Goal: Task Accomplishment & Management: Manage account settings

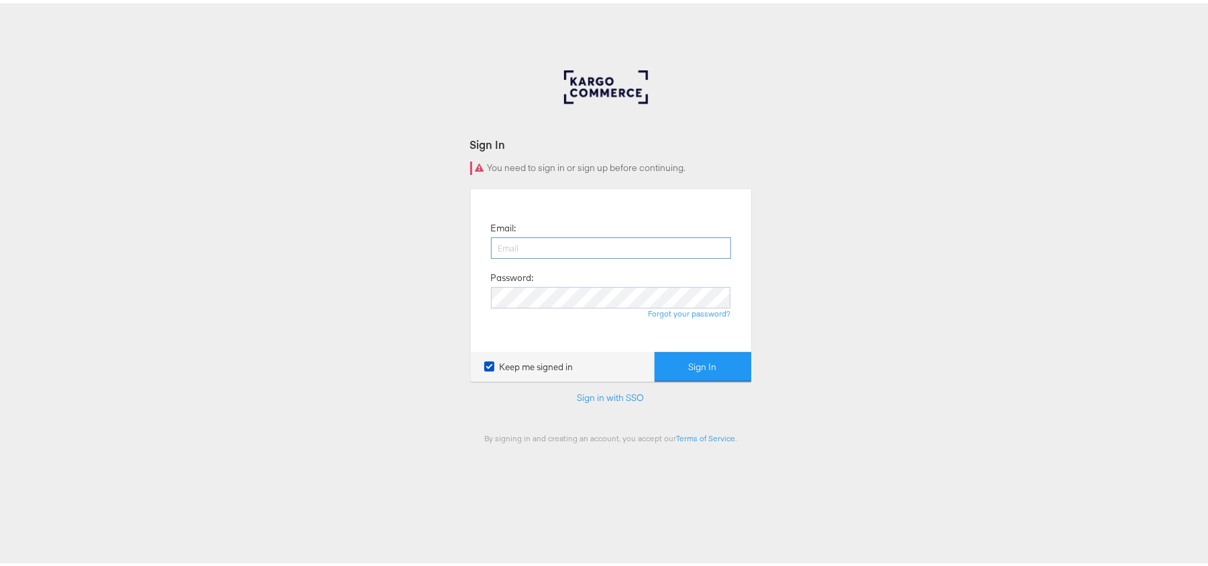
click at [580, 250] on input "email" at bounding box center [611, 244] width 240 height 21
type input "Sudheer.bheemunipalli@kargo.com"
click at [655, 349] on button "Sign In" at bounding box center [703, 364] width 97 height 30
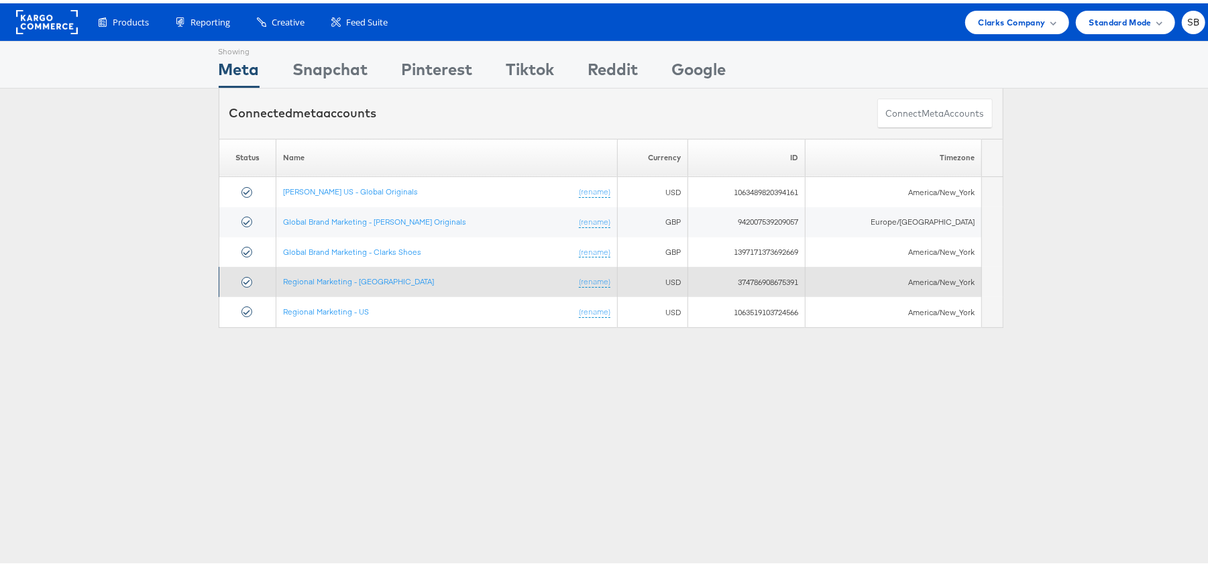
click at [365, 285] on td "Regional Marketing - CA (rename)" at bounding box center [447, 279] width 342 height 30
click at [362, 276] on link "Regional Marketing - CA" at bounding box center [358, 278] width 151 height 10
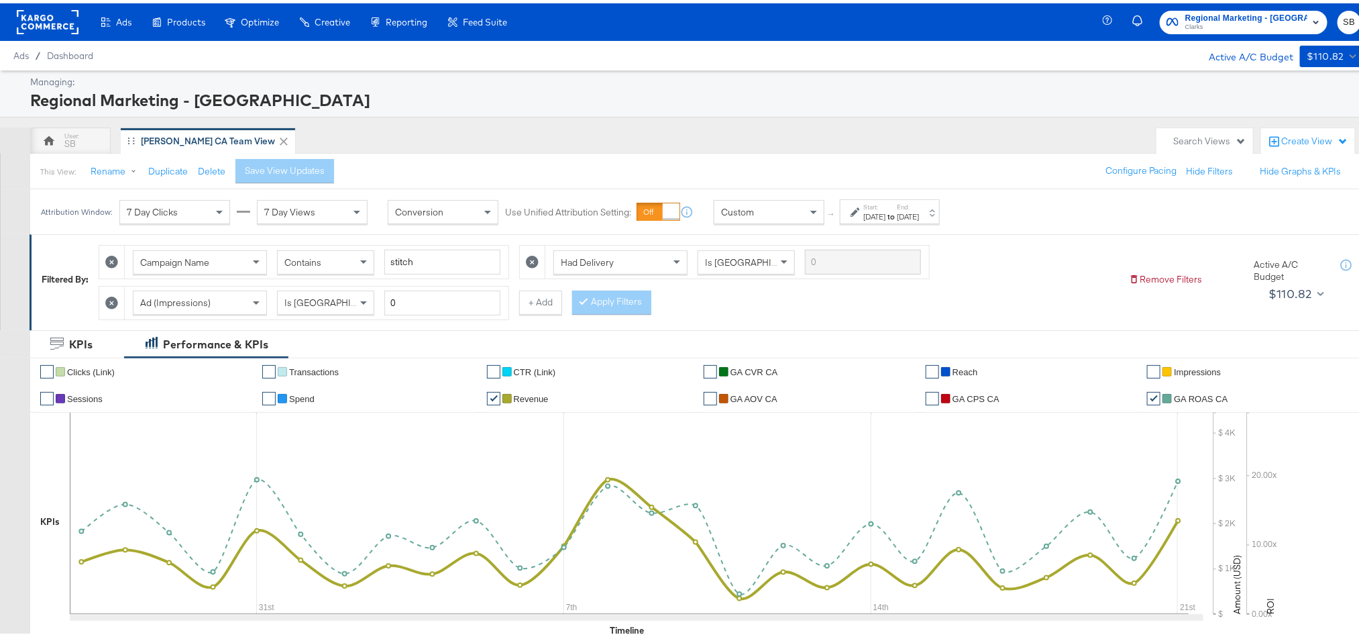
click at [885, 211] on div "Jul 27th 2025" at bounding box center [874, 213] width 22 height 11
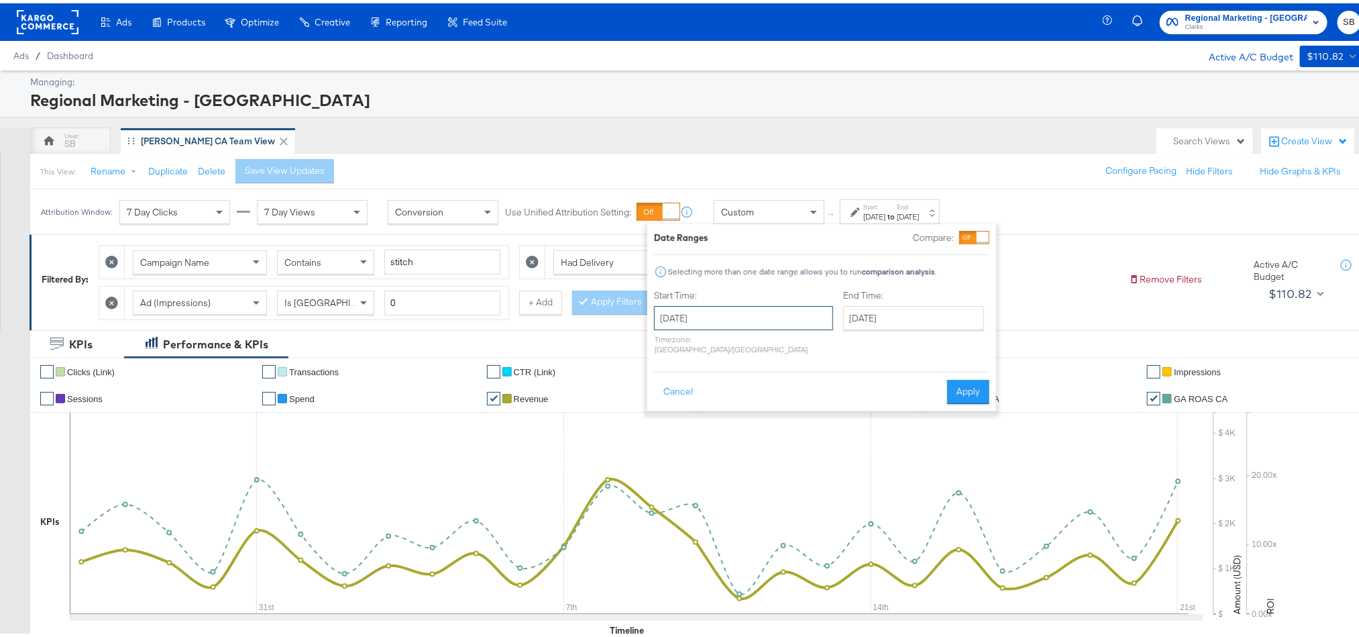
click at [751, 317] on input "July 27th 2025" at bounding box center [743, 315] width 179 height 24
click at [801, 348] on span "›" at bounding box center [806, 342] width 21 height 20
click at [668, 457] on td "24" at bounding box center [669, 457] width 23 height 19
type input "[DATE]"
click at [877, 303] on input "[DATE]" at bounding box center [917, 315] width 141 height 24
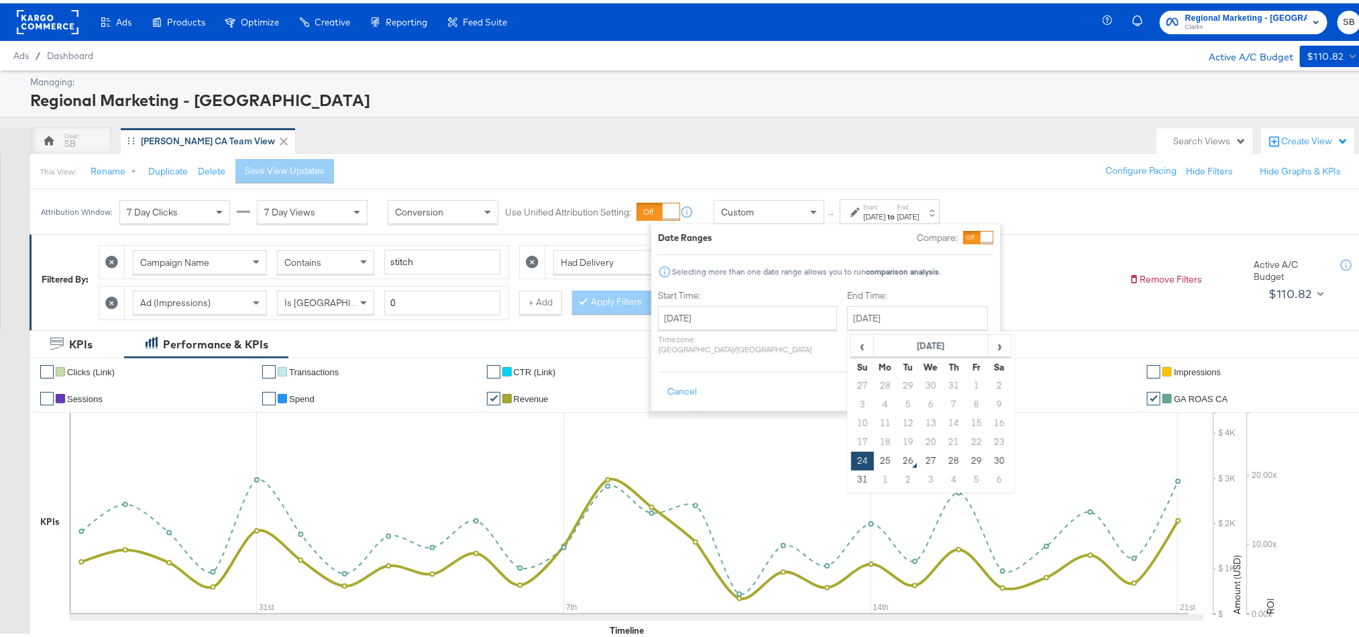
drag, startPoint x: 841, startPoint y: 459, endPoint x: 848, endPoint y: 455, distance: 7.5
click at [874, 460] on td "25" at bounding box center [885, 457] width 23 height 19
type input "[DATE]"
click at [972, 381] on button "Apply" at bounding box center [972, 388] width 42 height 24
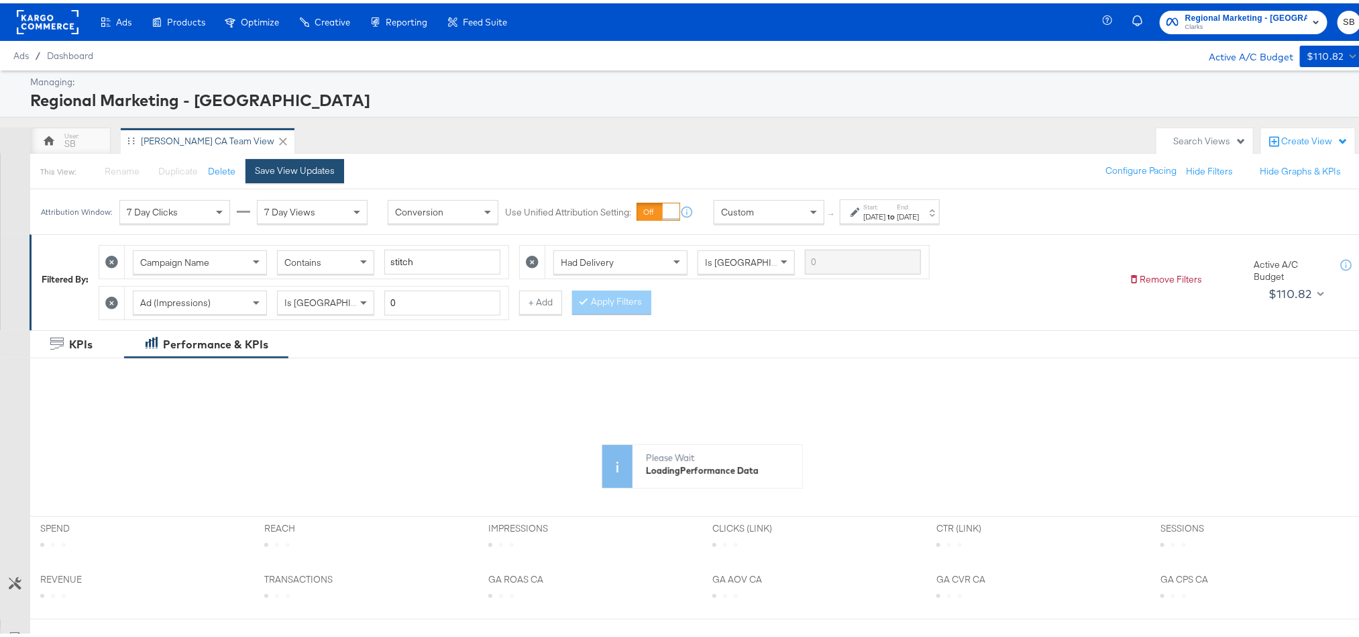
click at [278, 169] on div "Save View Updates" at bounding box center [295, 167] width 80 height 13
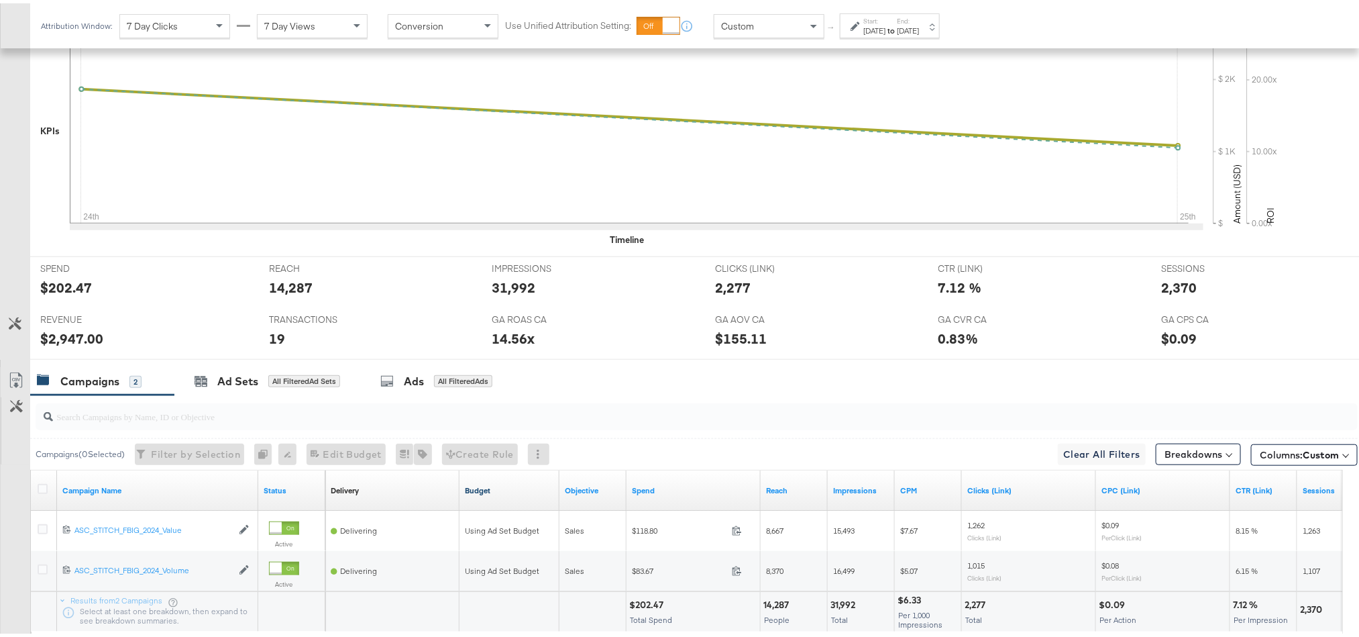
scroll to position [402, 0]
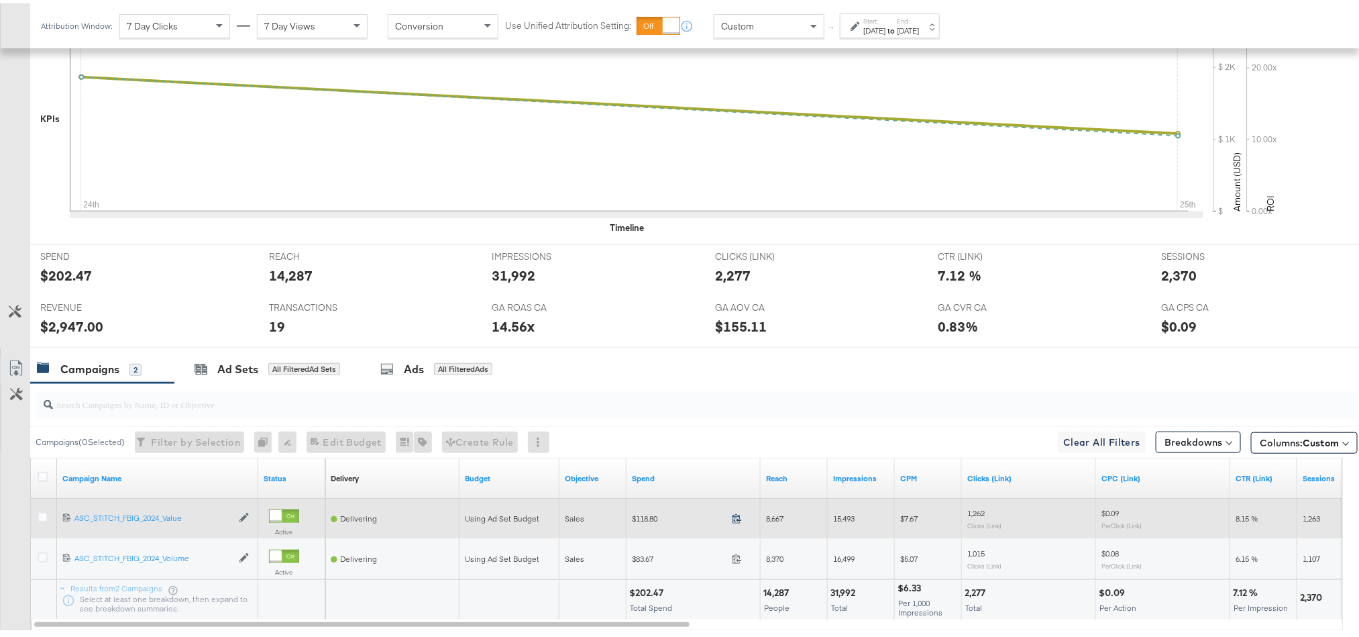
click at [737, 520] on icon at bounding box center [737, 515] width 10 height 10
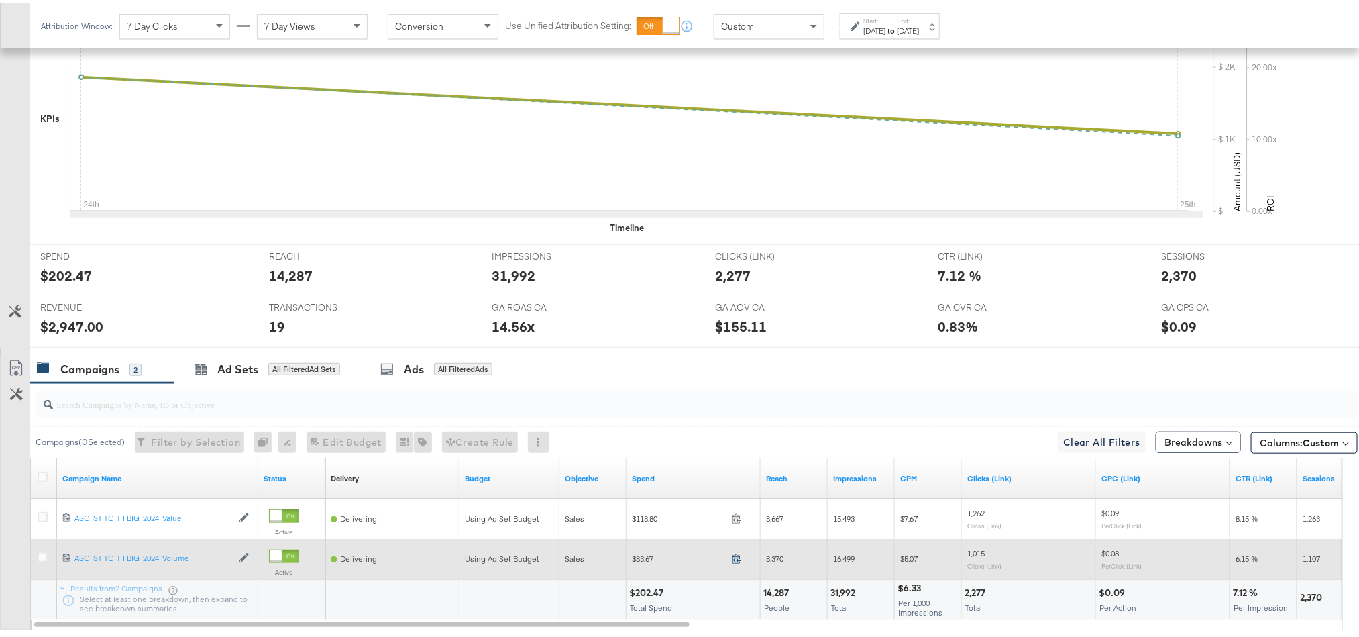
click at [737, 560] on icon at bounding box center [737, 555] width 10 height 10
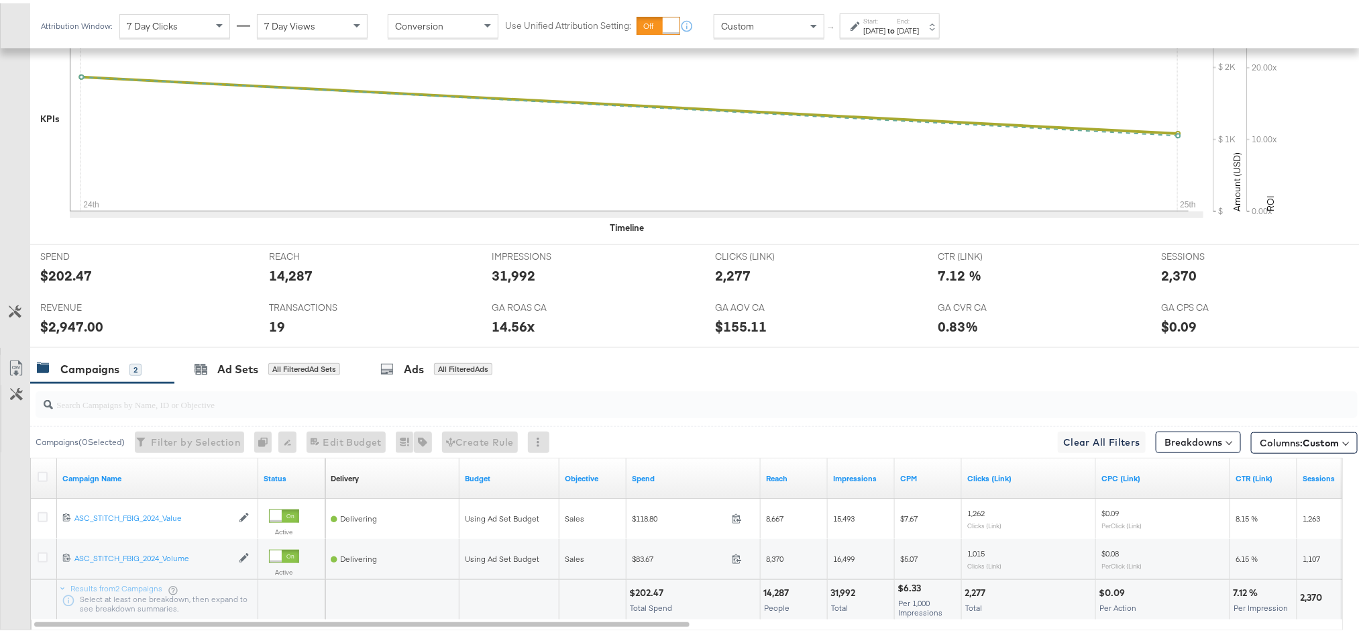
click at [73, 326] on div "$2,947.00" at bounding box center [71, 322] width 63 height 19
copy div "2,947.00"
click at [1161, 276] on div "2,370" at bounding box center [1179, 271] width 36 height 19
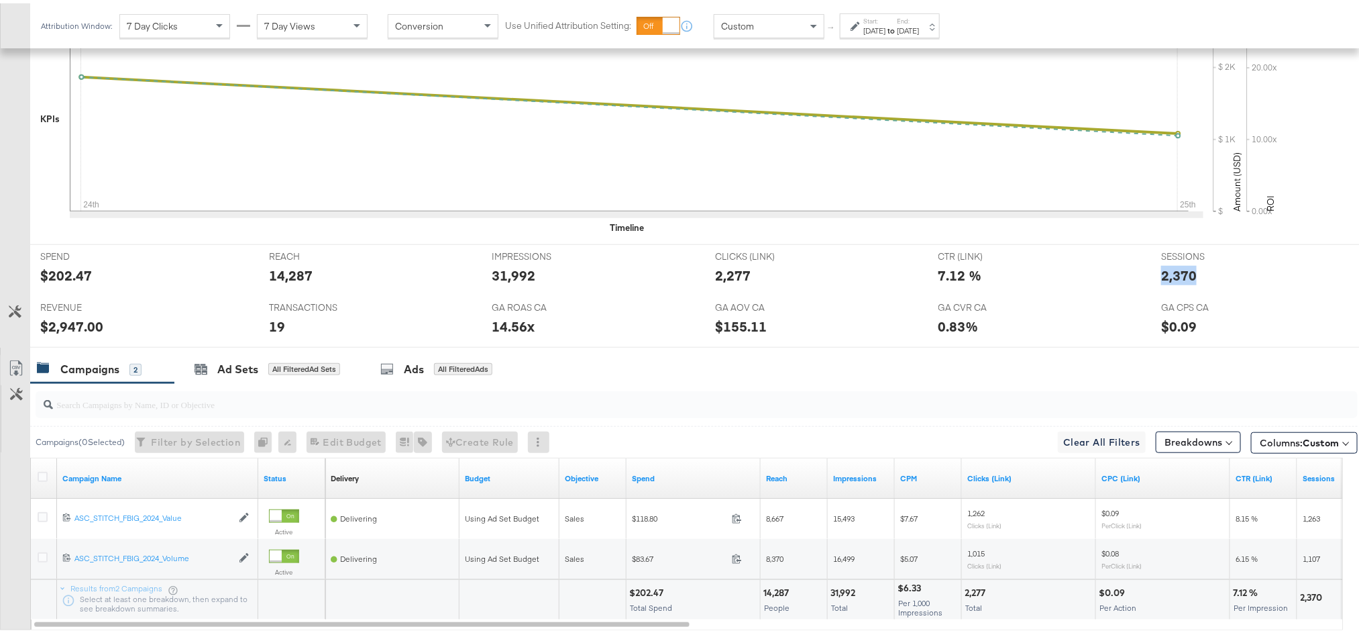
copy div "2,370"
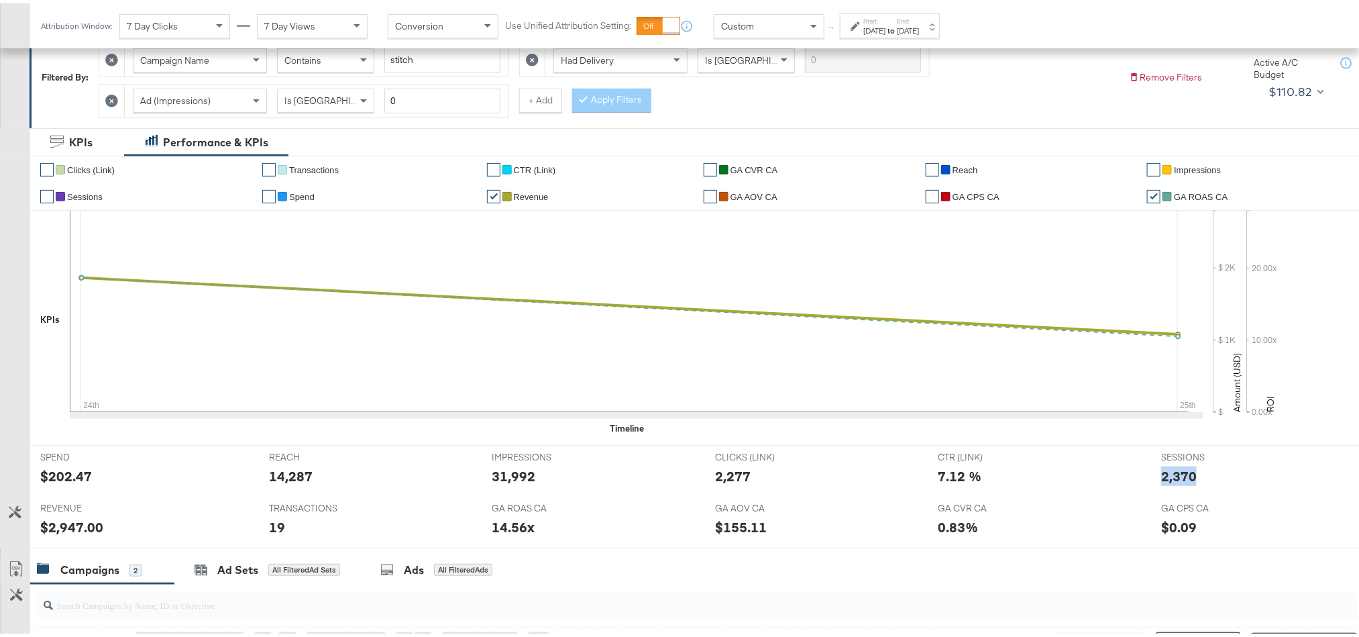
scroll to position [201, 0]
click at [908, 12] on div "Start: Aug 24th 2025 to End: Aug 25th 2025" at bounding box center [890, 22] width 100 height 25
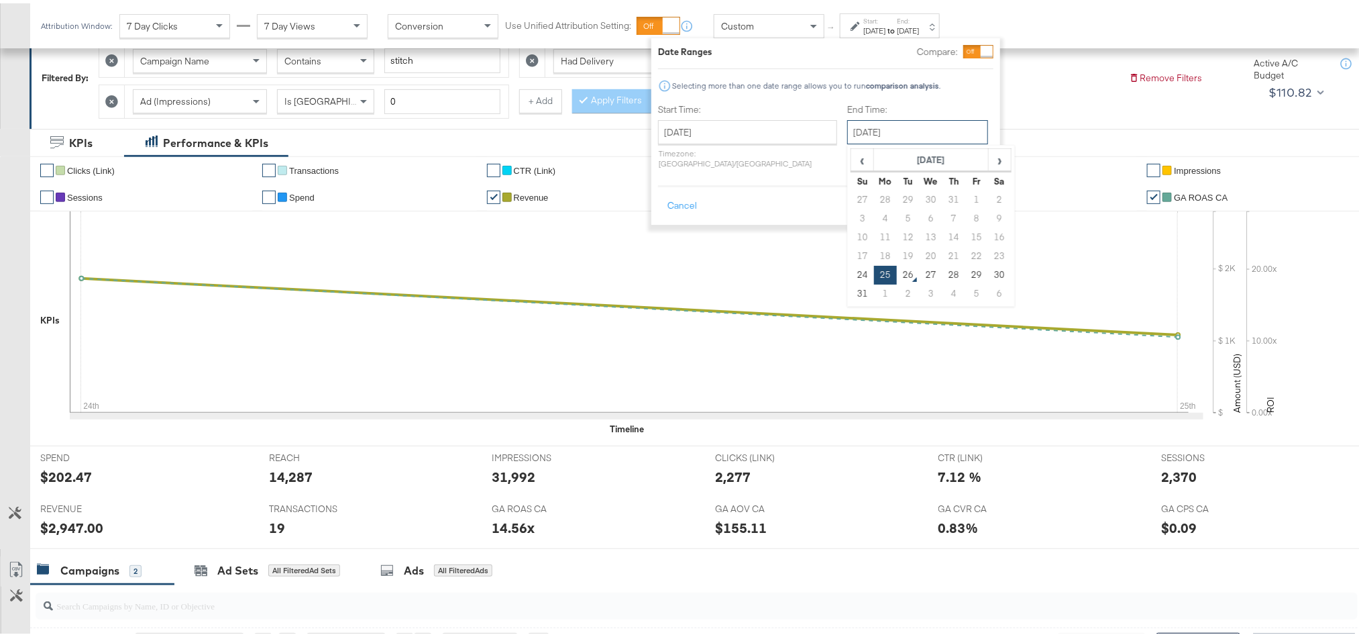
click at [863, 125] on input "[DATE]" at bounding box center [917, 129] width 141 height 24
drag, startPoint x: 831, startPoint y: 274, endPoint x: 846, endPoint y: 258, distance: 22.3
click at [851, 272] on td "24" at bounding box center [862, 271] width 23 height 19
type input "[DATE]"
click at [959, 199] on button "Apply" at bounding box center [972, 203] width 42 height 24
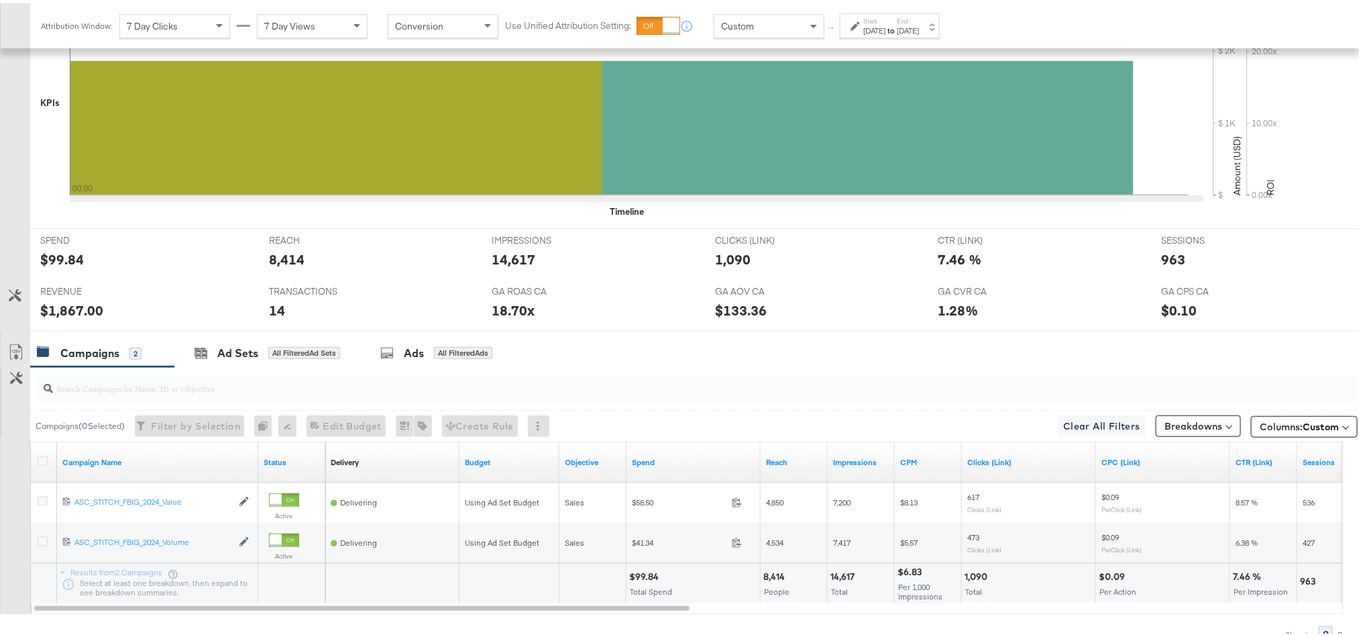
scroll to position [486, 0]
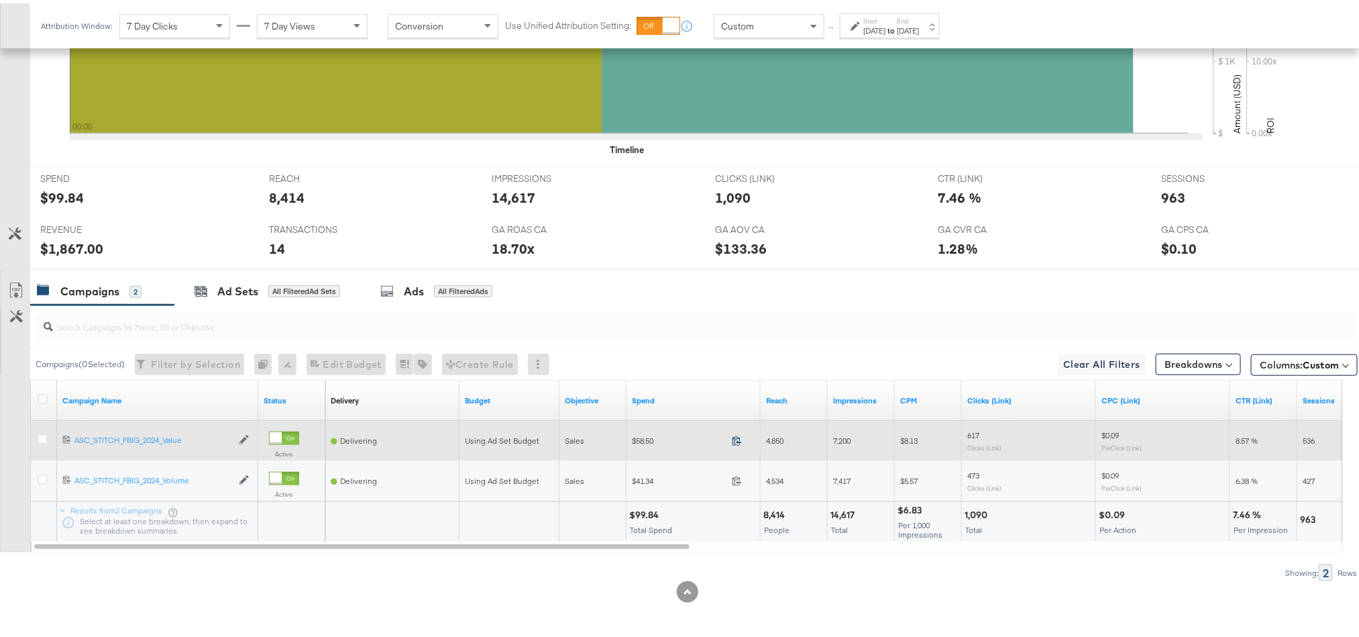
click at [731, 439] on span at bounding box center [740, 439] width 29 height 10
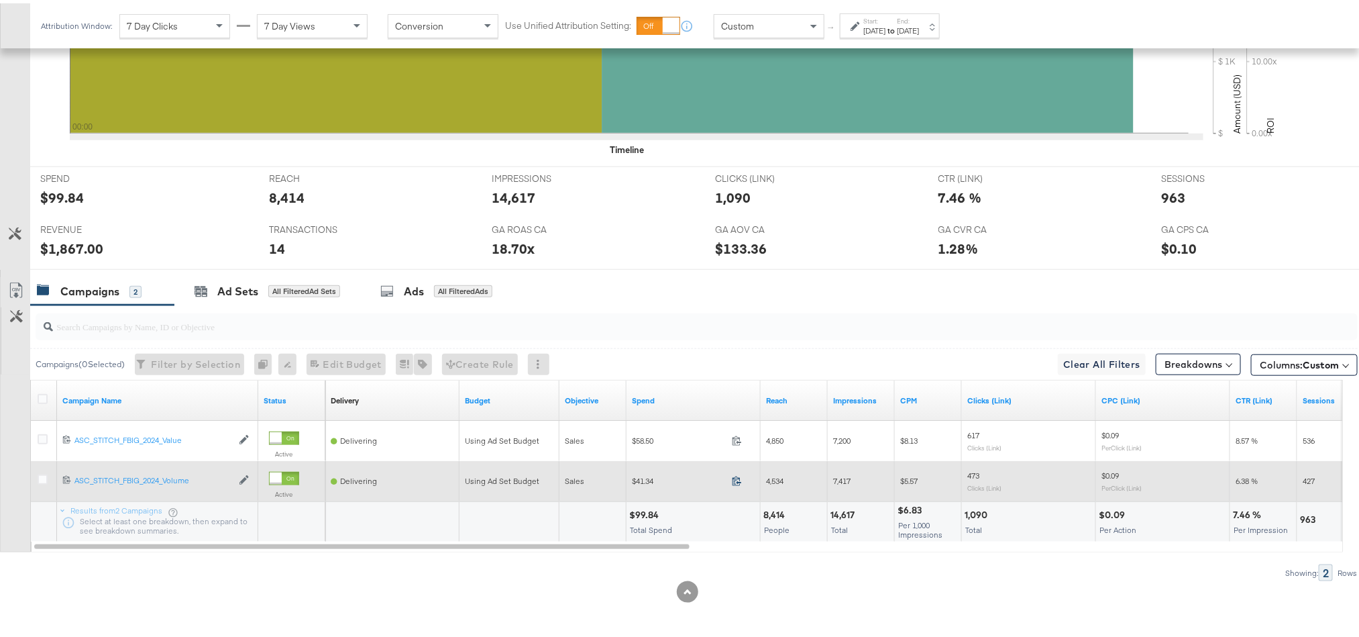
click at [741, 473] on icon at bounding box center [737, 477] width 10 height 10
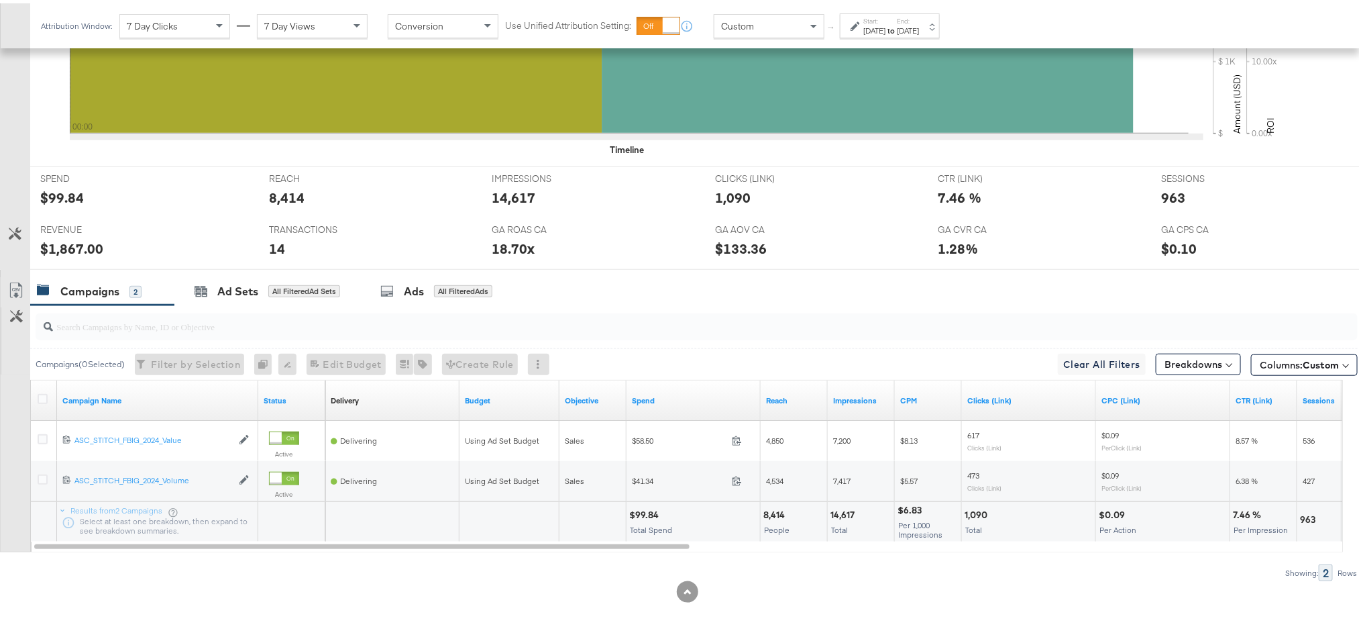
click at [647, 514] on div "$99.84" at bounding box center [646, 511] width 34 height 13
copy div "99.84"
click at [65, 236] on div "$1,867.00" at bounding box center [71, 244] width 63 height 19
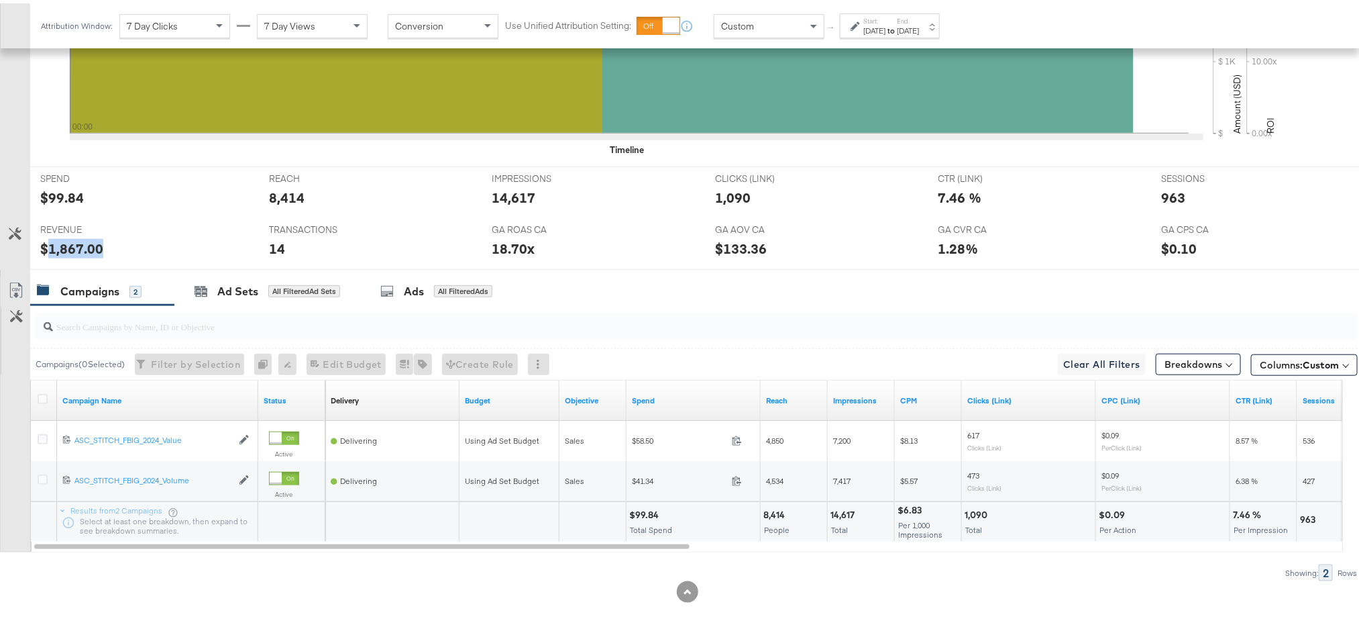
copy div "1,867.00"
click at [916, 16] on div "Start: [DATE] to End: [DATE]" at bounding box center [891, 22] width 56 height 19
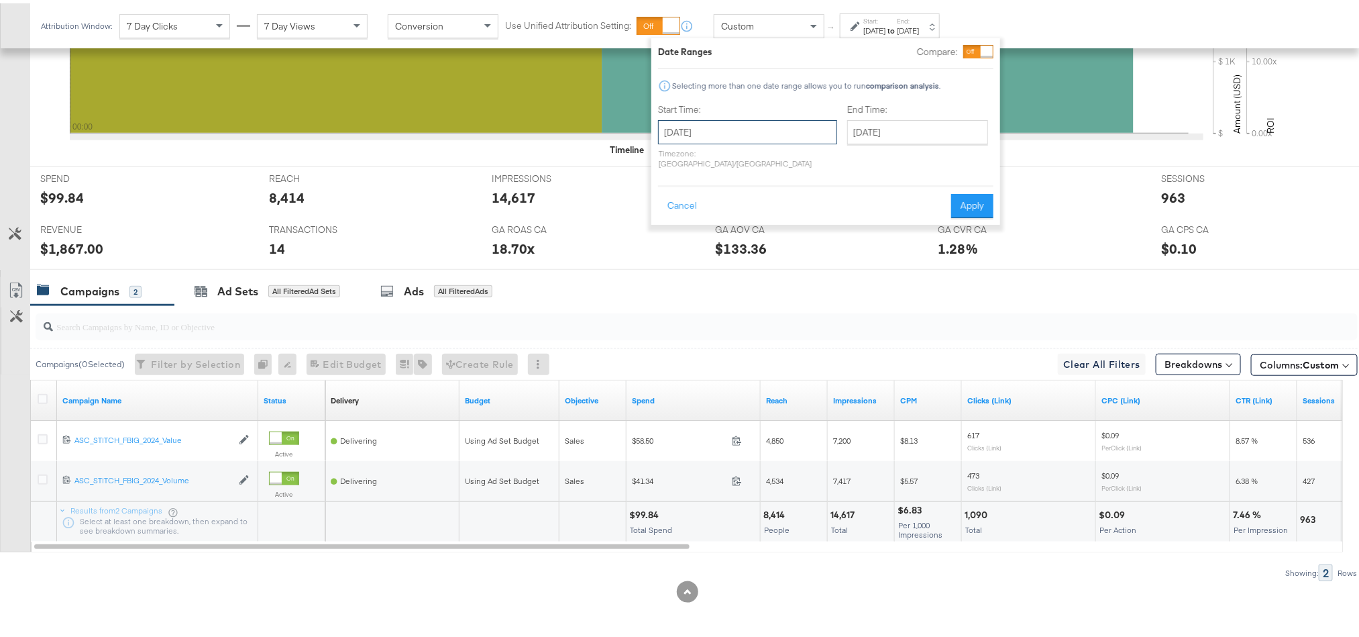
click at [696, 131] on input "[DATE]" at bounding box center [747, 129] width 179 height 24
click at [692, 268] on td "25" at bounding box center [696, 271] width 23 height 19
type input "[DATE]"
click at [968, 194] on button "Apply" at bounding box center [972, 203] width 42 height 24
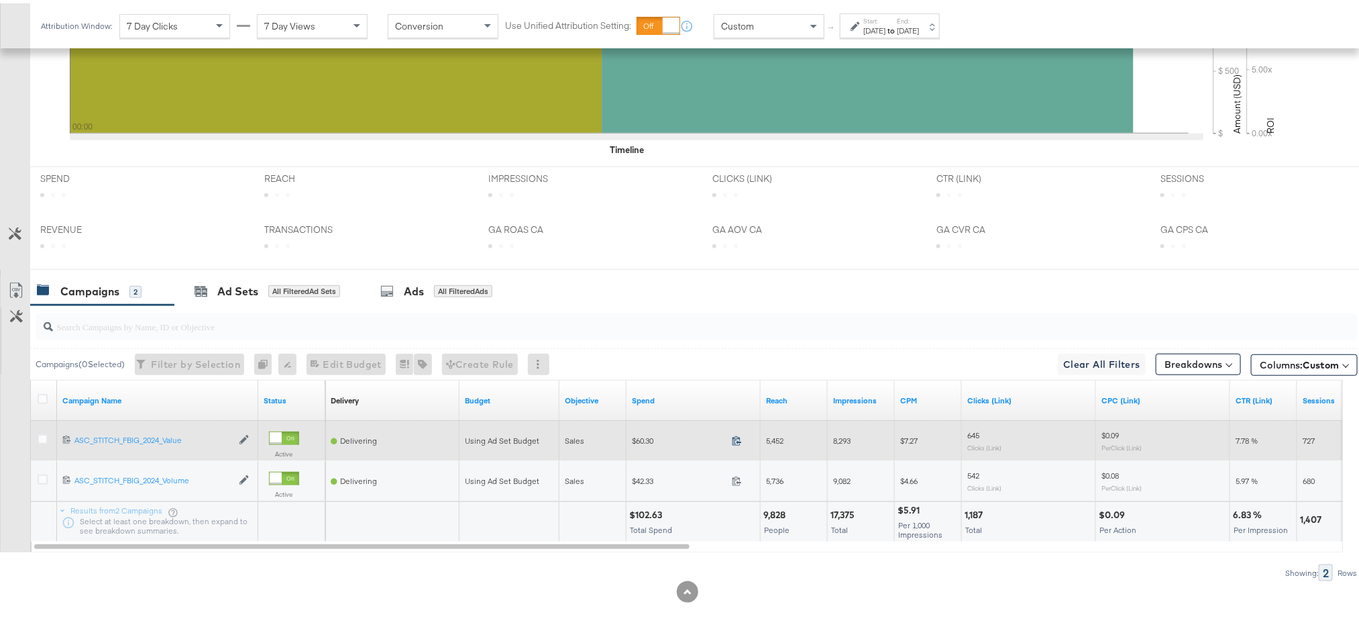
click at [735, 437] on icon at bounding box center [737, 437] width 10 height 10
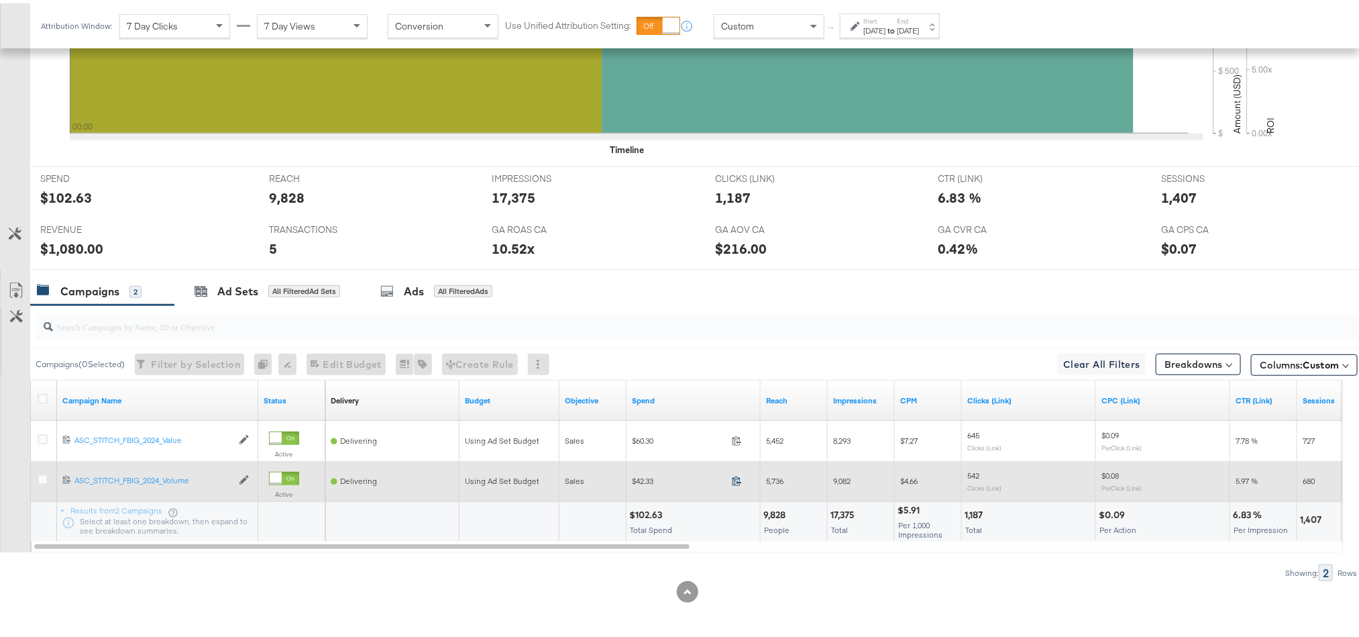
click at [739, 480] on icon at bounding box center [737, 477] width 9 height 9
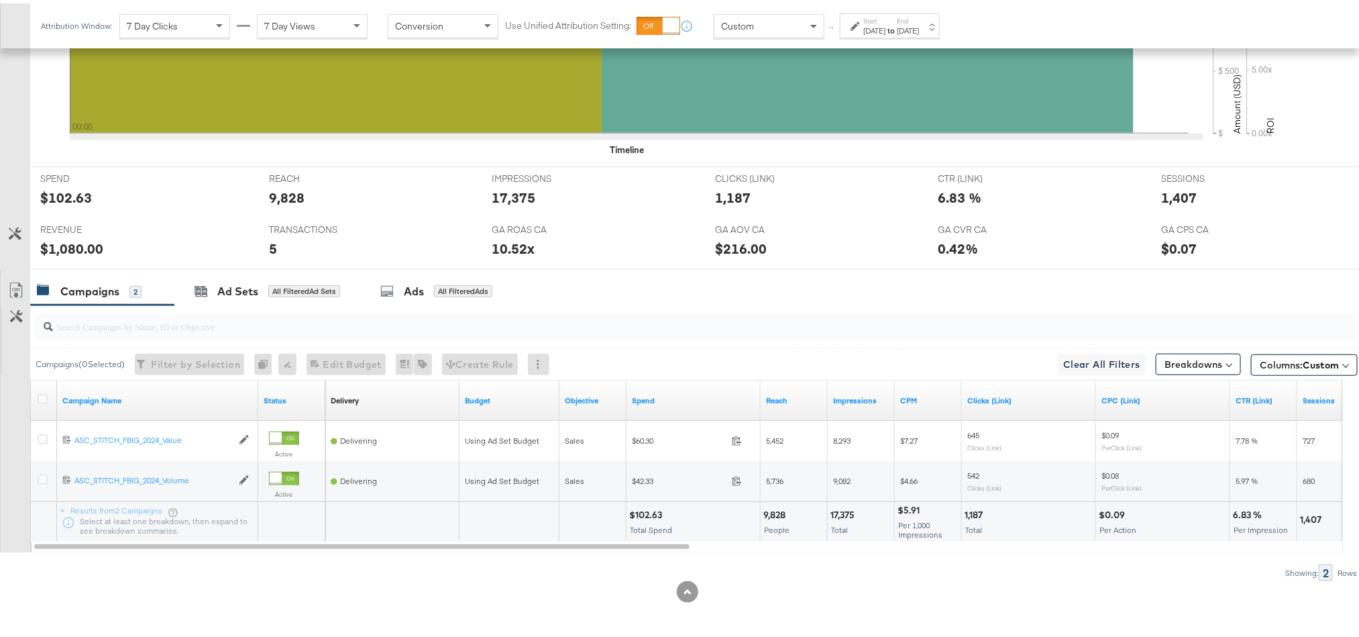
click at [648, 518] on div "$102.63" at bounding box center [647, 511] width 37 height 13
copy div "102.63"
click at [59, 244] on div "$1,080.00" at bounding box center [71, 244] width 63 height 19
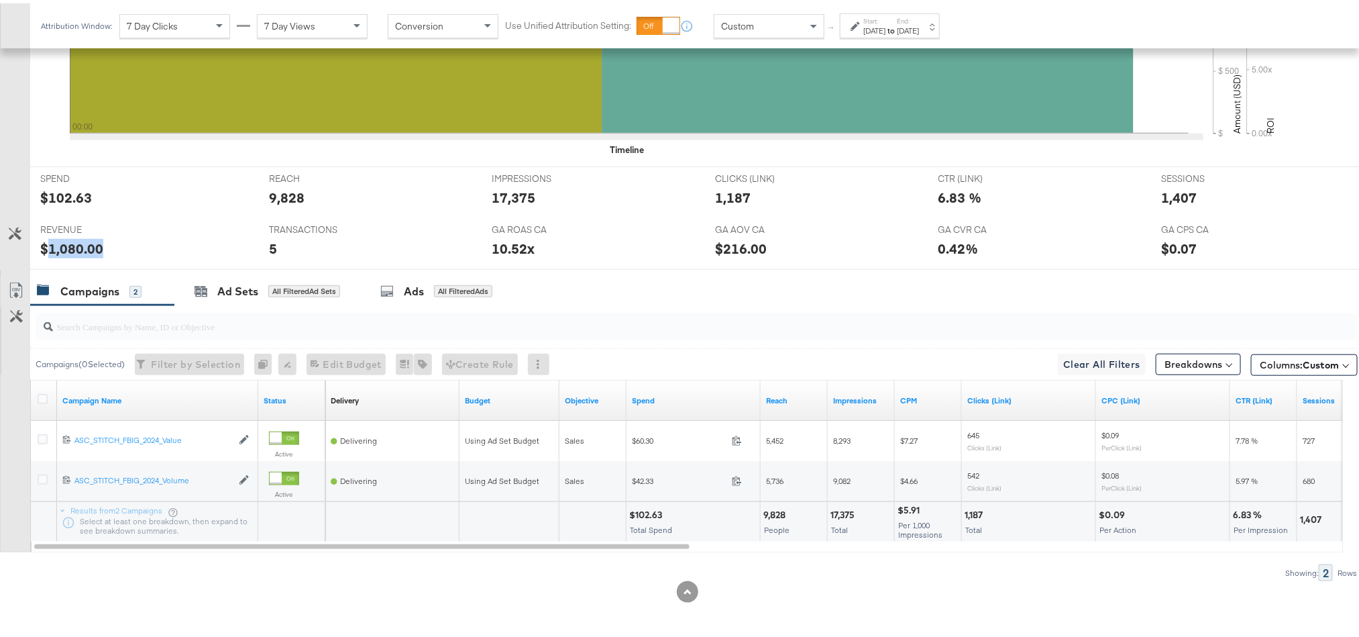
copy div "1,080.00"
click at [237, 276] on div "Ad Sets All Filtered Ad Sets" at bounding box center [267, 288] width 186 height 29
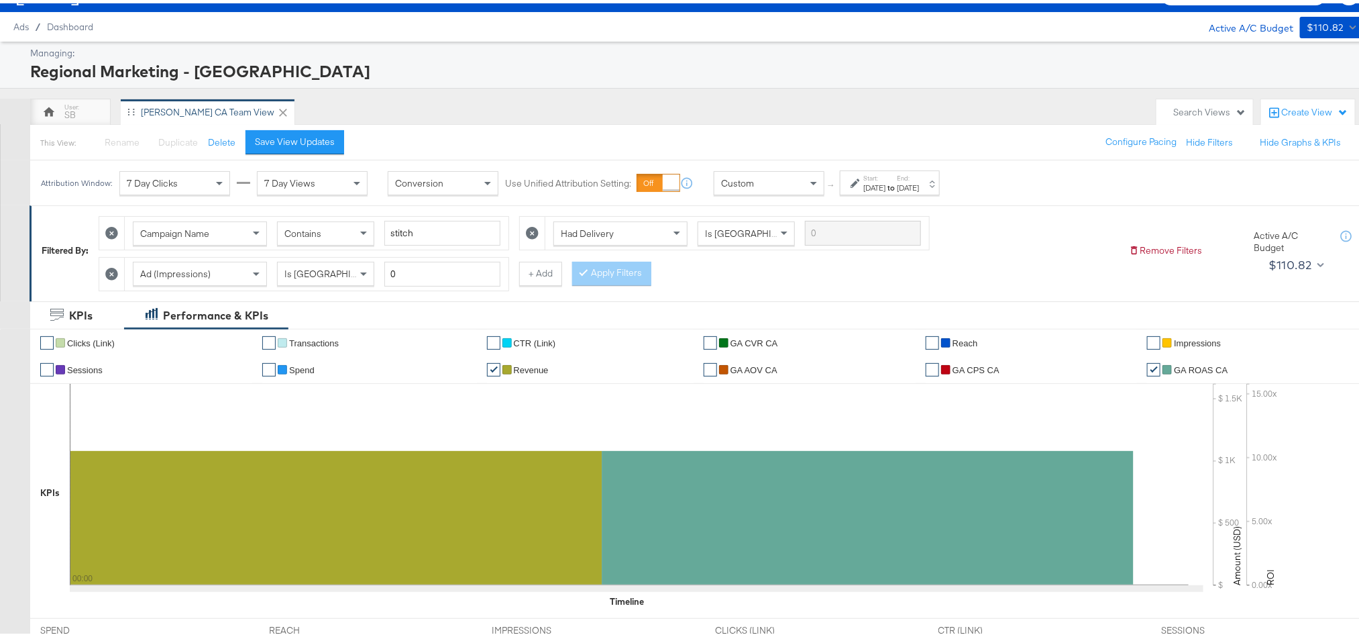
scroll to position [0, 0]
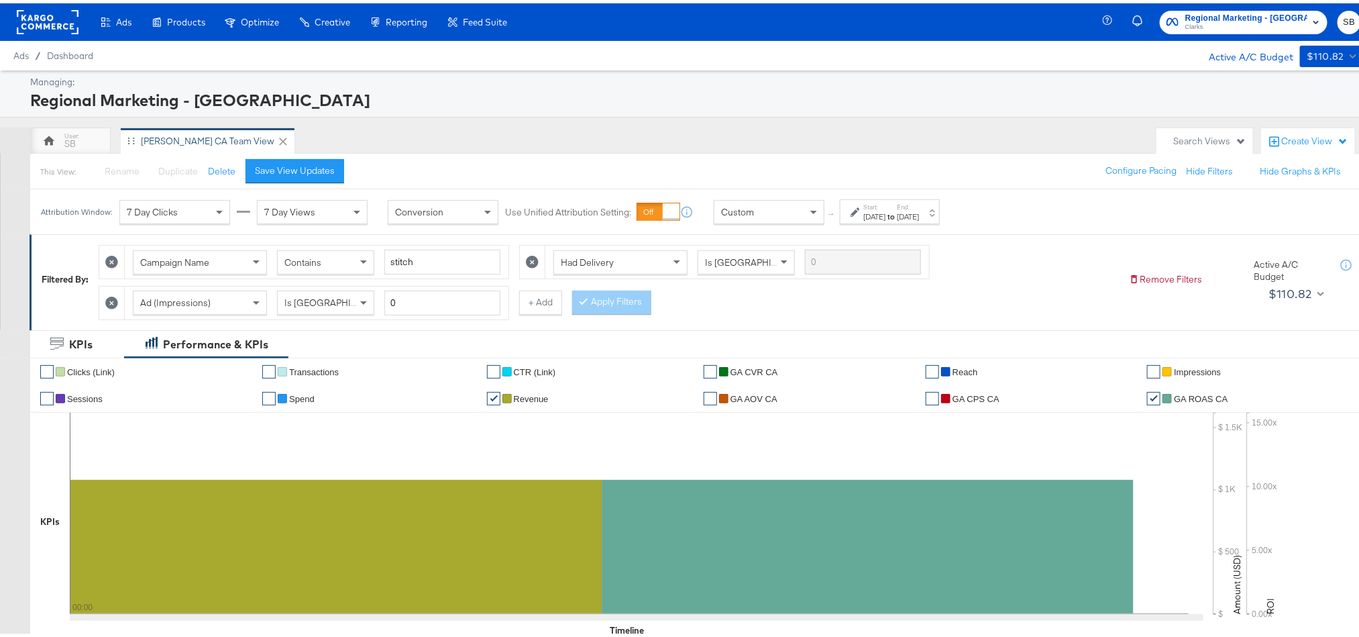
click at [1228, 26] on span "Clarks" at bounding box center [1246, 24] width 122 height 11
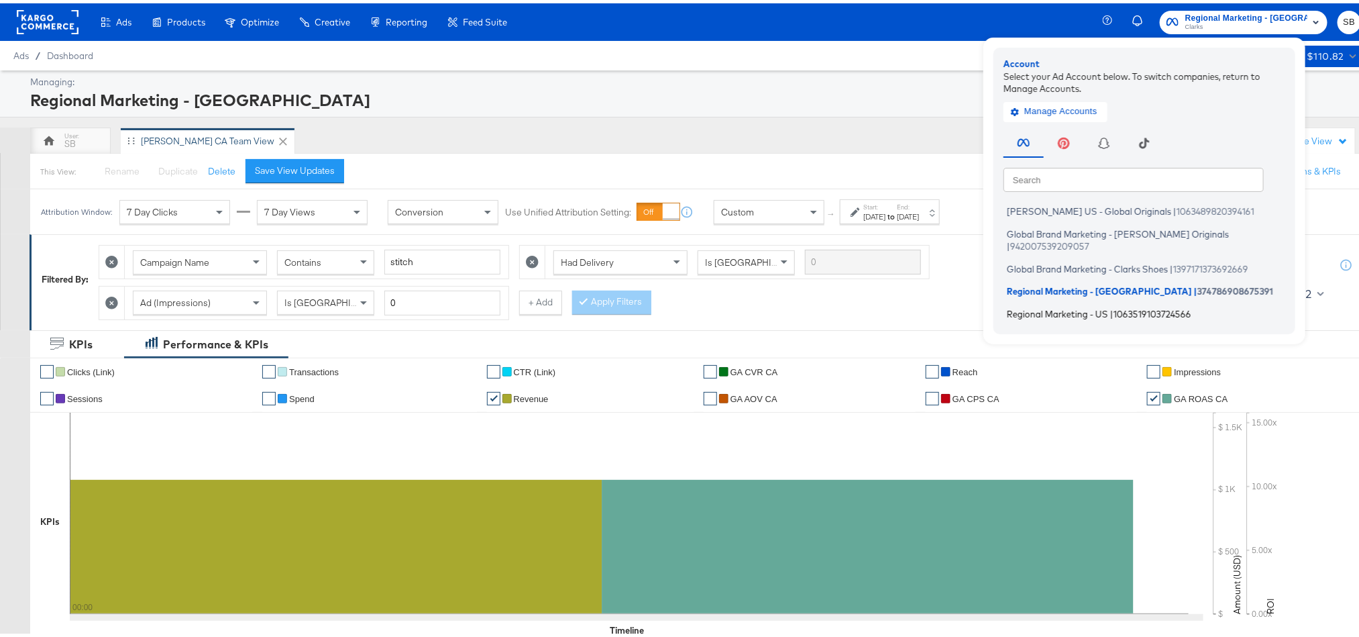
click at [1103, 305] on span "Regional Marketing - US" at bounding box center [1057, 310] width 101 height 11
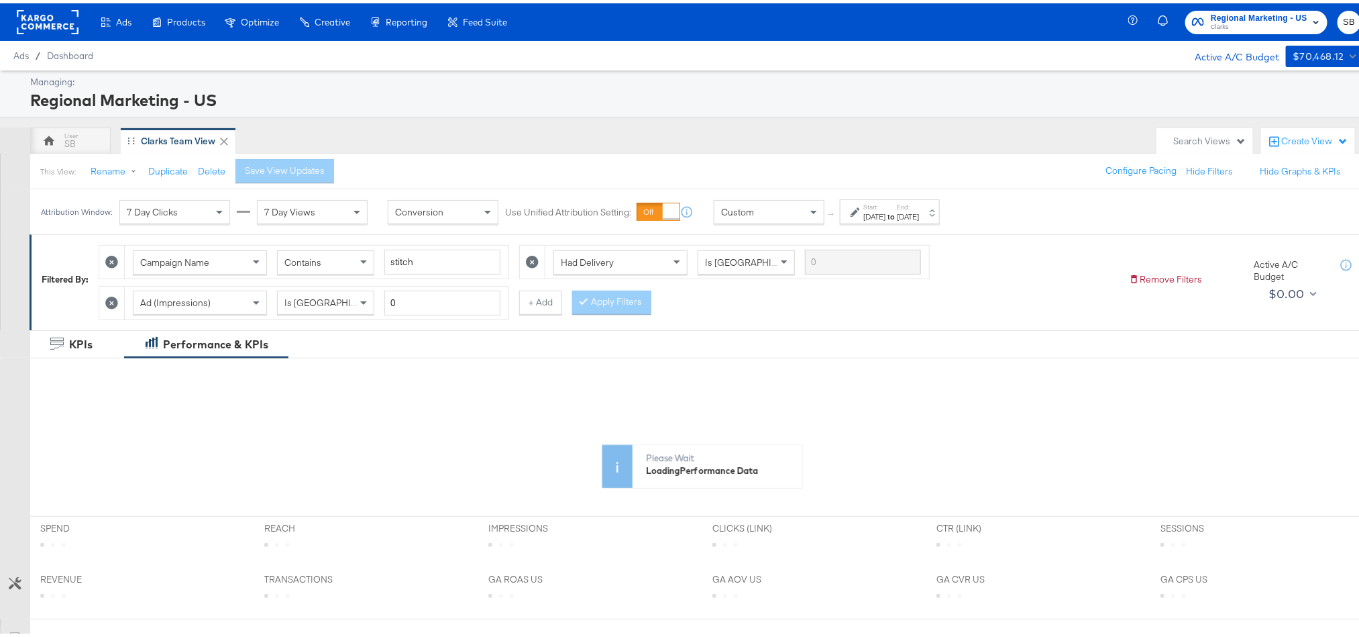
click at [885, 205] on label "Start:" at bounding box center [874, 203] width 22 height 9
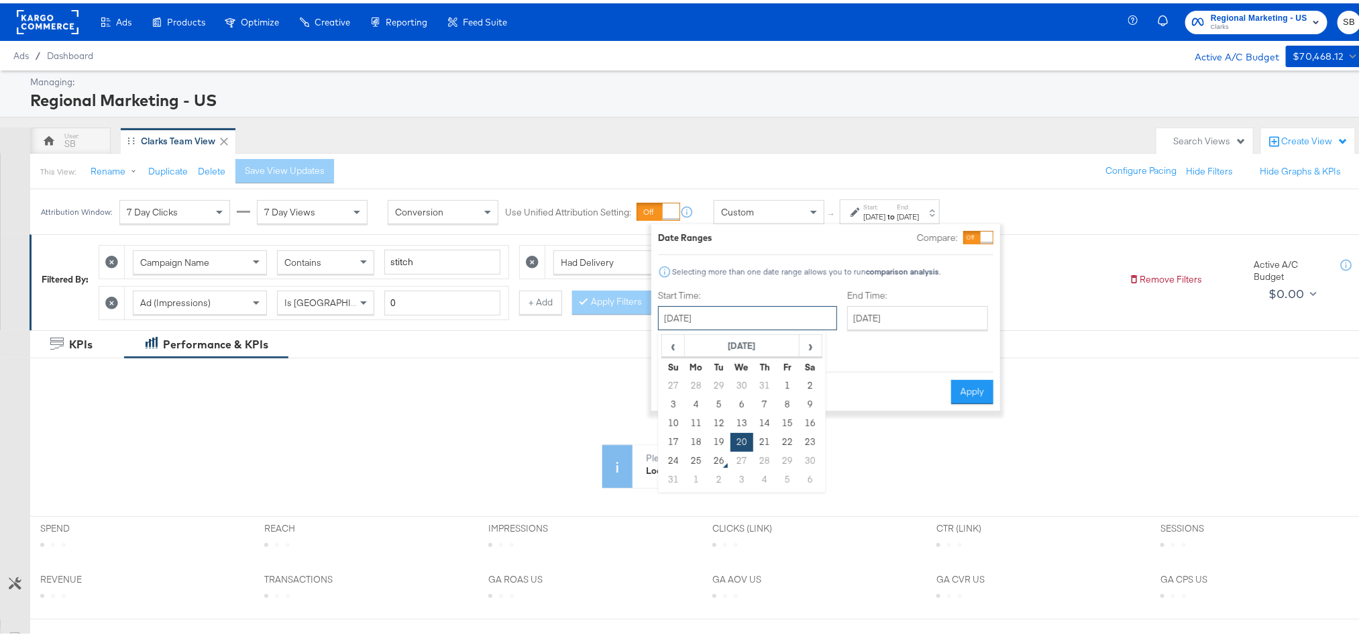
click at [763, 319] on input "[DATE]" at bounding box center [747, 315] width 179 height 24
click at [674, 455] on td "24" at bounding box center [673, 457] width 23 height 19
type input "[DATE]"
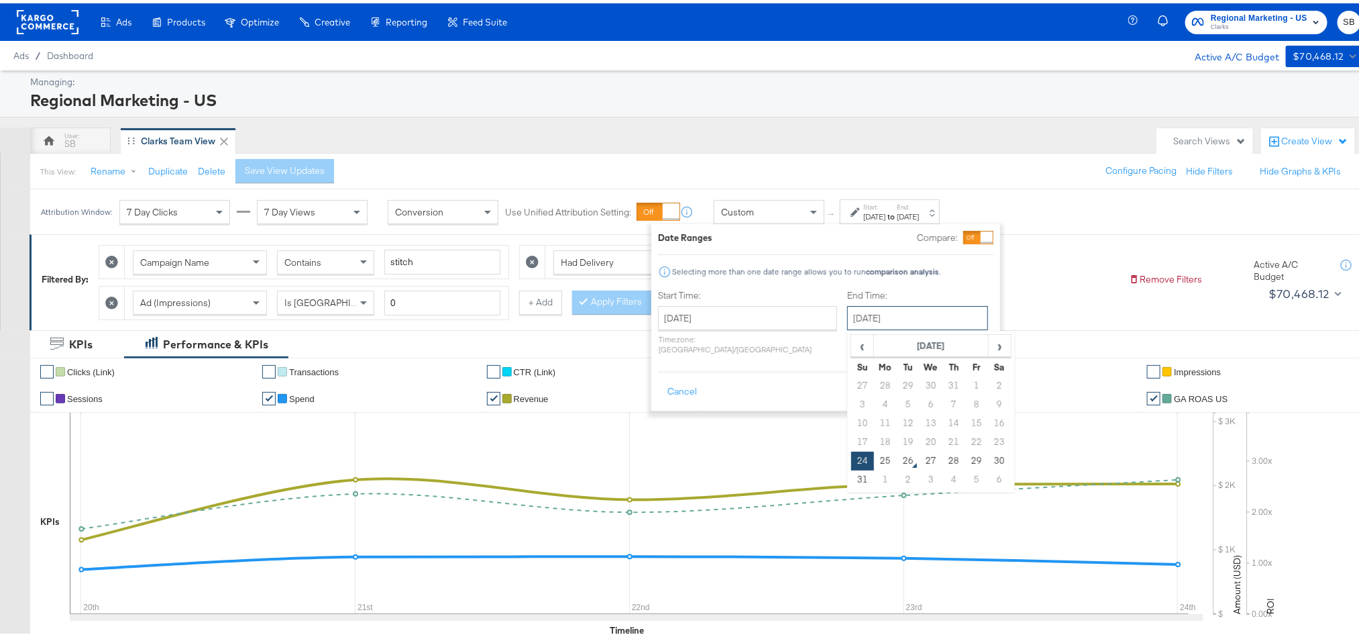
click at [877, 319] on input "[DATE]" at bounding box center [917, 315] width 141 height 24
click at [874, 461] on td "25" at bounding box center [885, 457] width 23 height 19
type input "[DATE]"
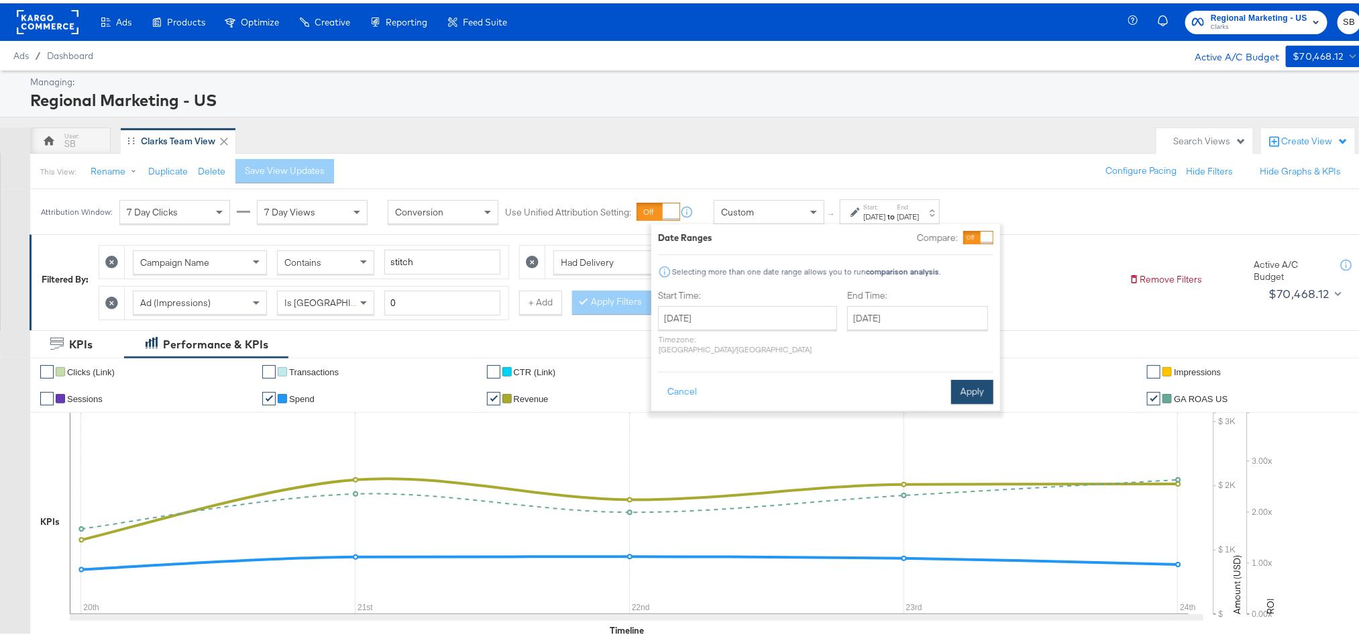
click at [981, 382] on button "Apply" at bounding box center [972, 388] width 42 height 24
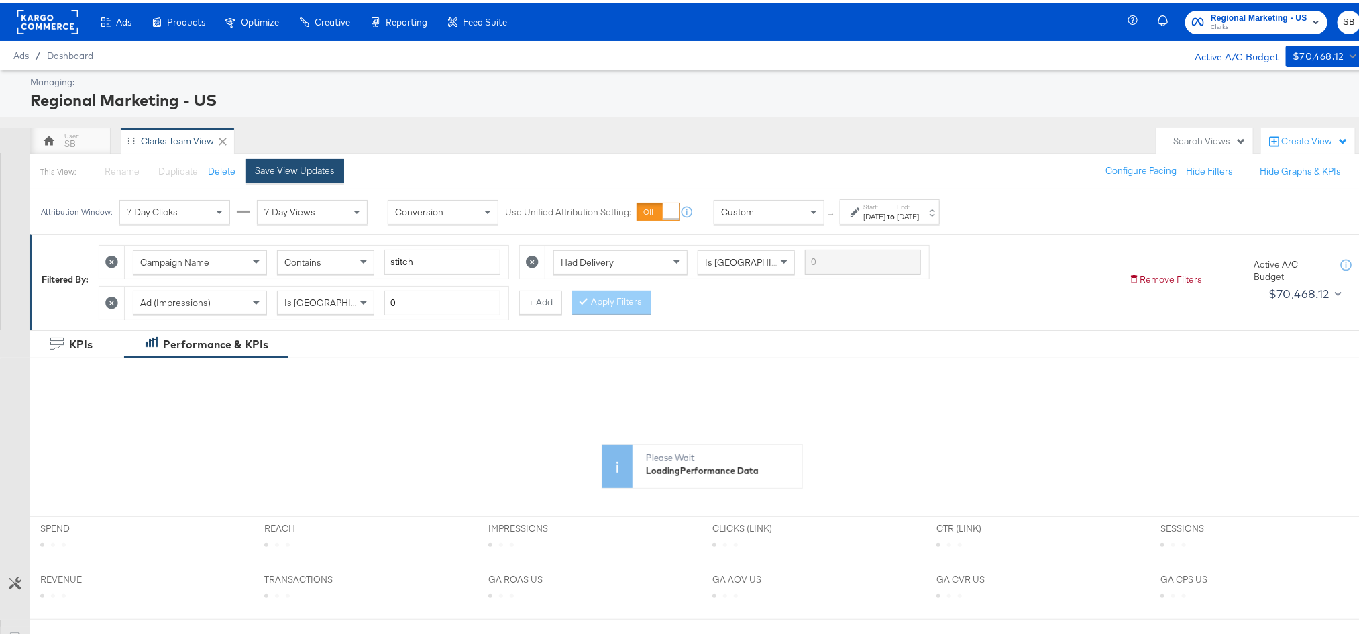
click at [284, 162] on div "Save View Updates" at bounding box center [295, 167] width 80 height 13
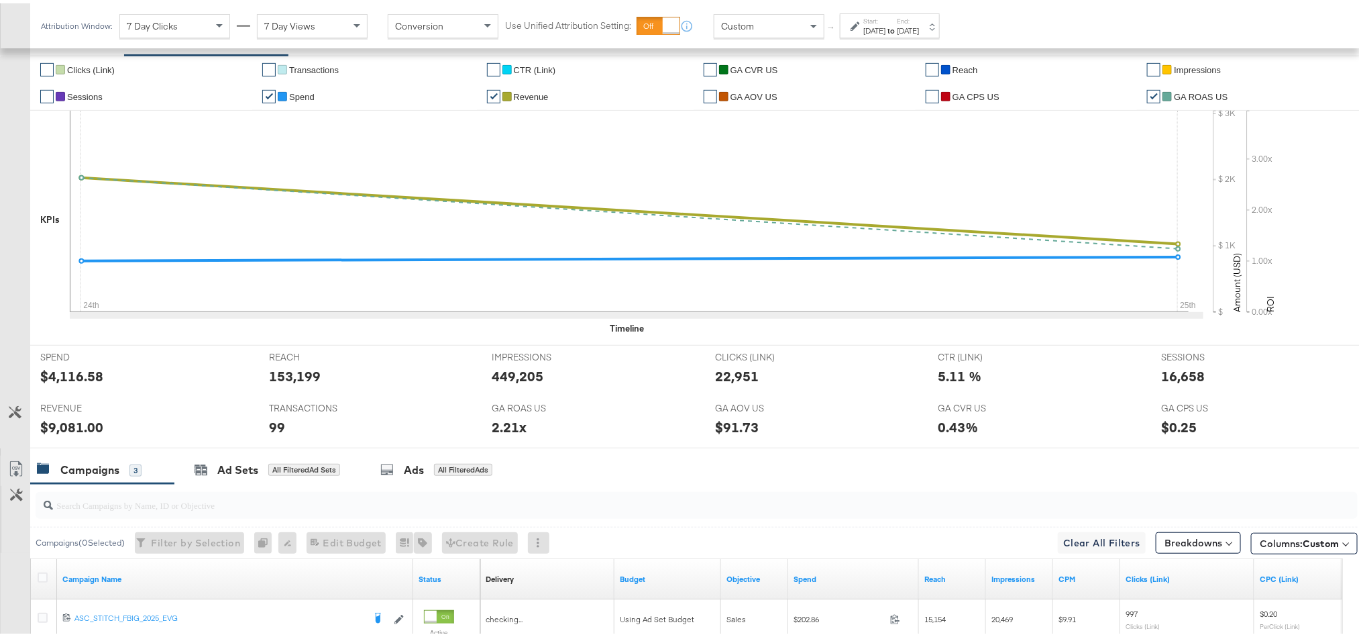
scroll to position [526, 0]
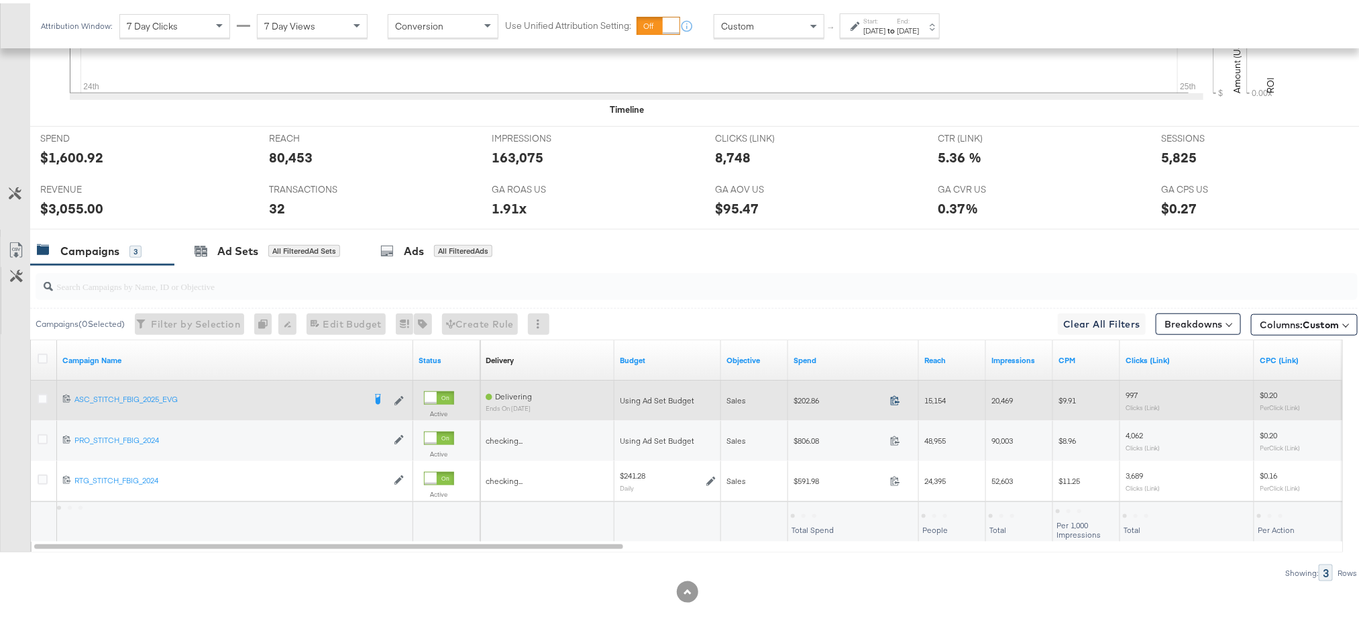
click at [894, 399] on icon at bounding box center [895, 397] width 10 height 10
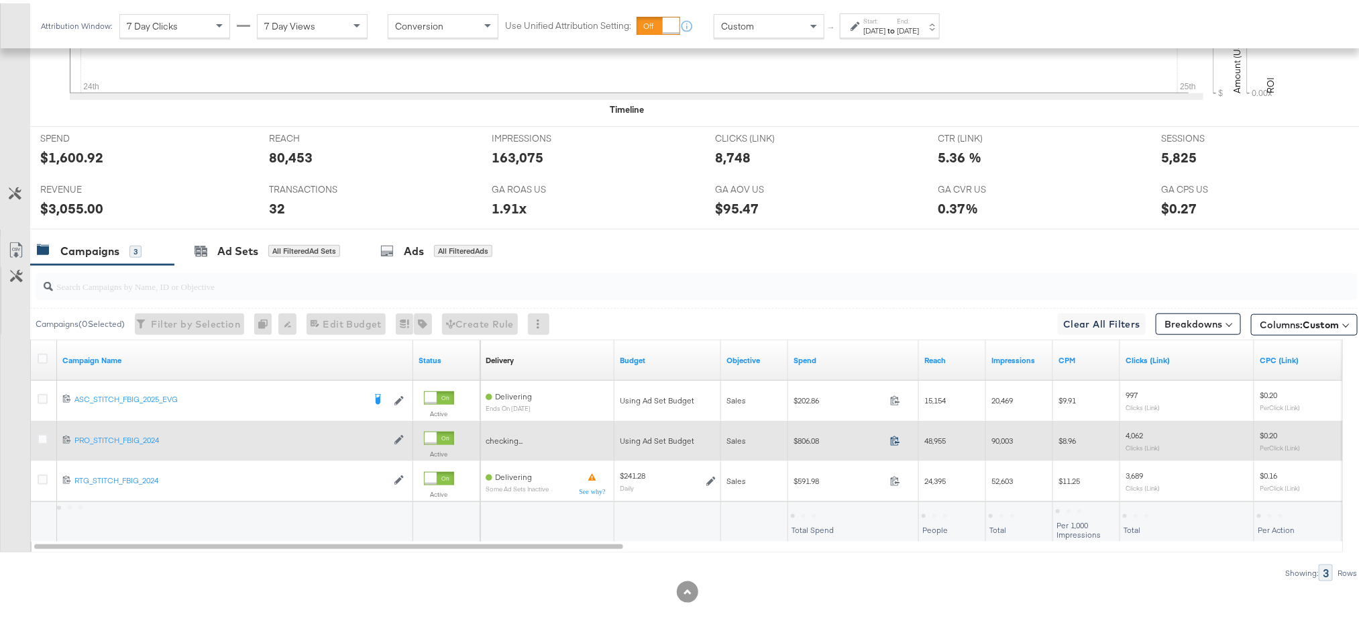
click at [896, 437] on icon at bounding box center [895, 437] width 10 height 10
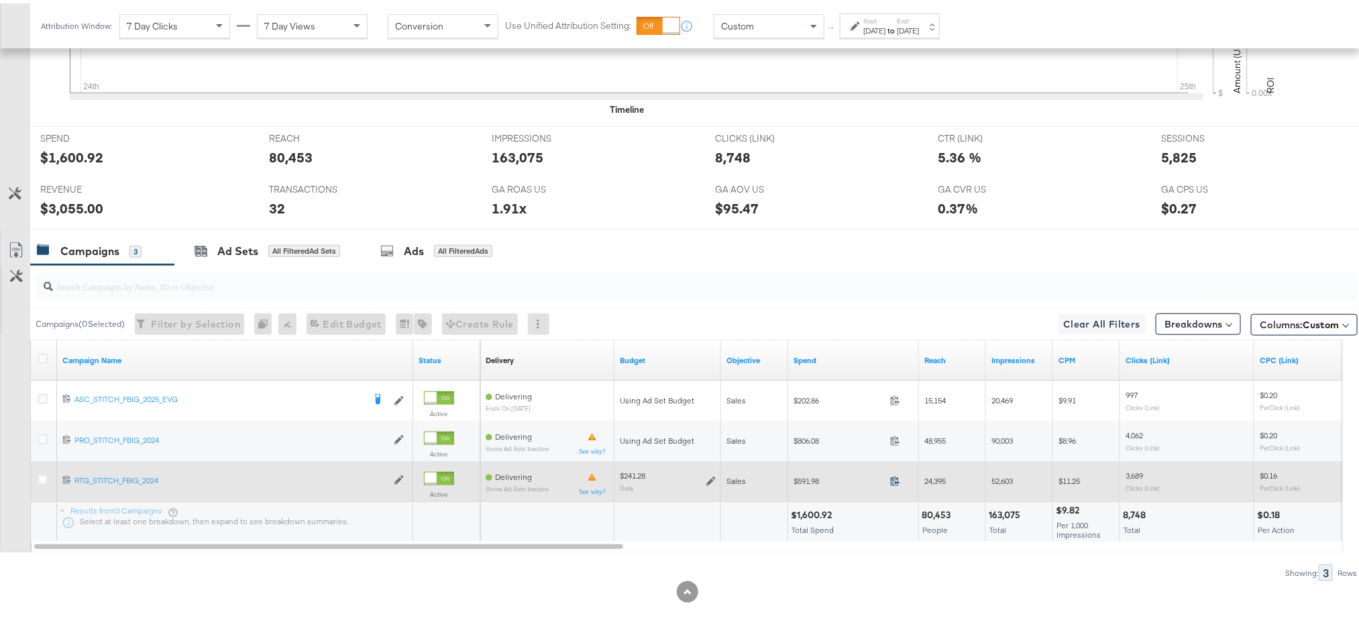
click at [892, 480] on icon at bounding box center [895, 477] width 10 height 10
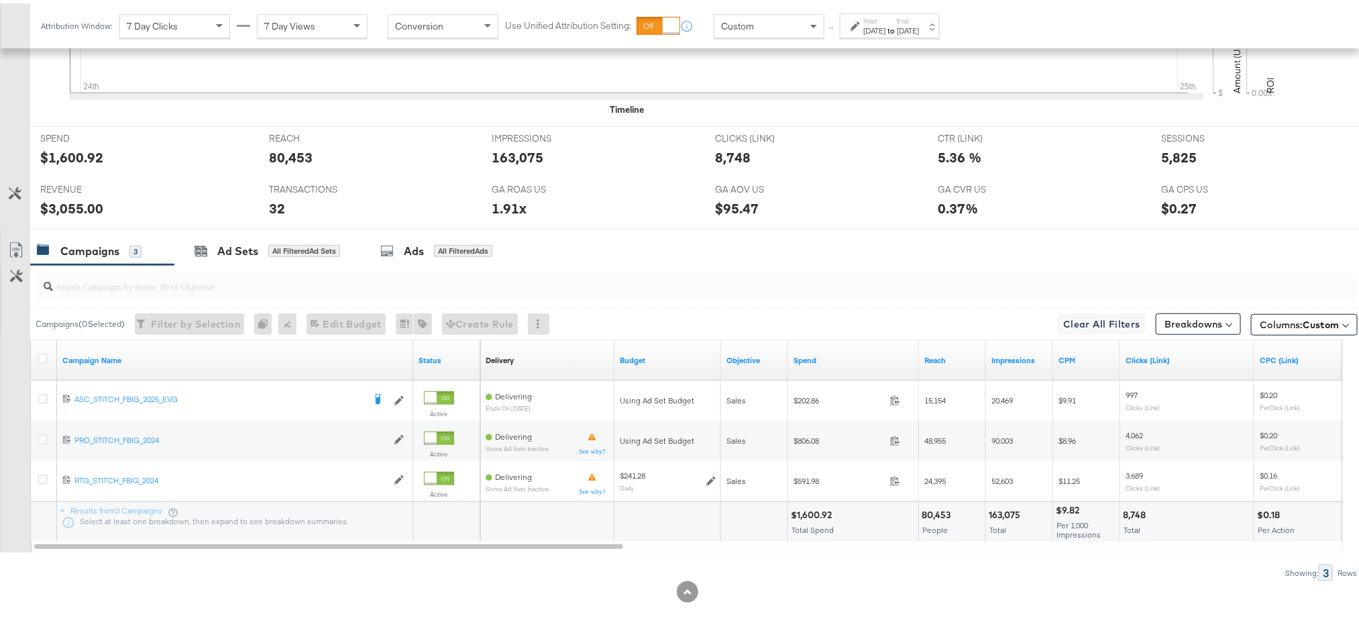
click at [63, 203] on div "$3,055.00" at bounding box center [71, 204] width 63 height 19
copy div "3,055.00"
click at [1161, 150] on div "5,825" at bounding box center [1179, 153] width 36 height 19
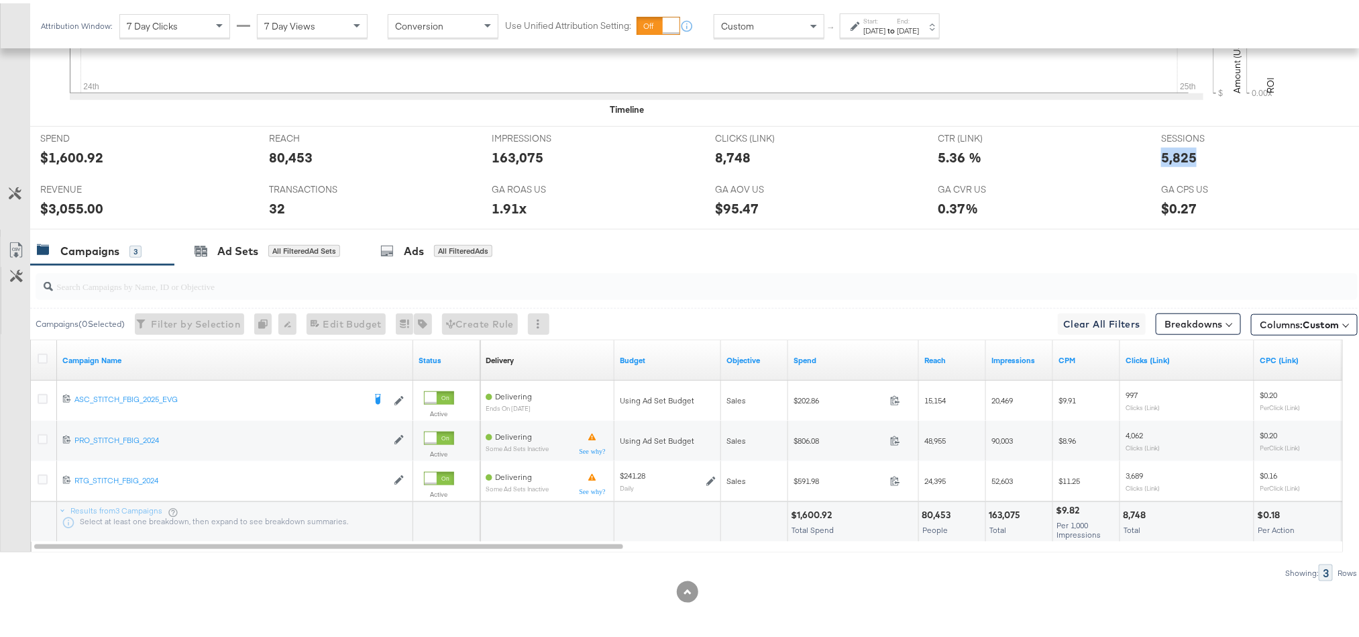
copy div "5,825"
click at [897, 28] on strong "to" at bounding box center [890, 27] width 11 height 10
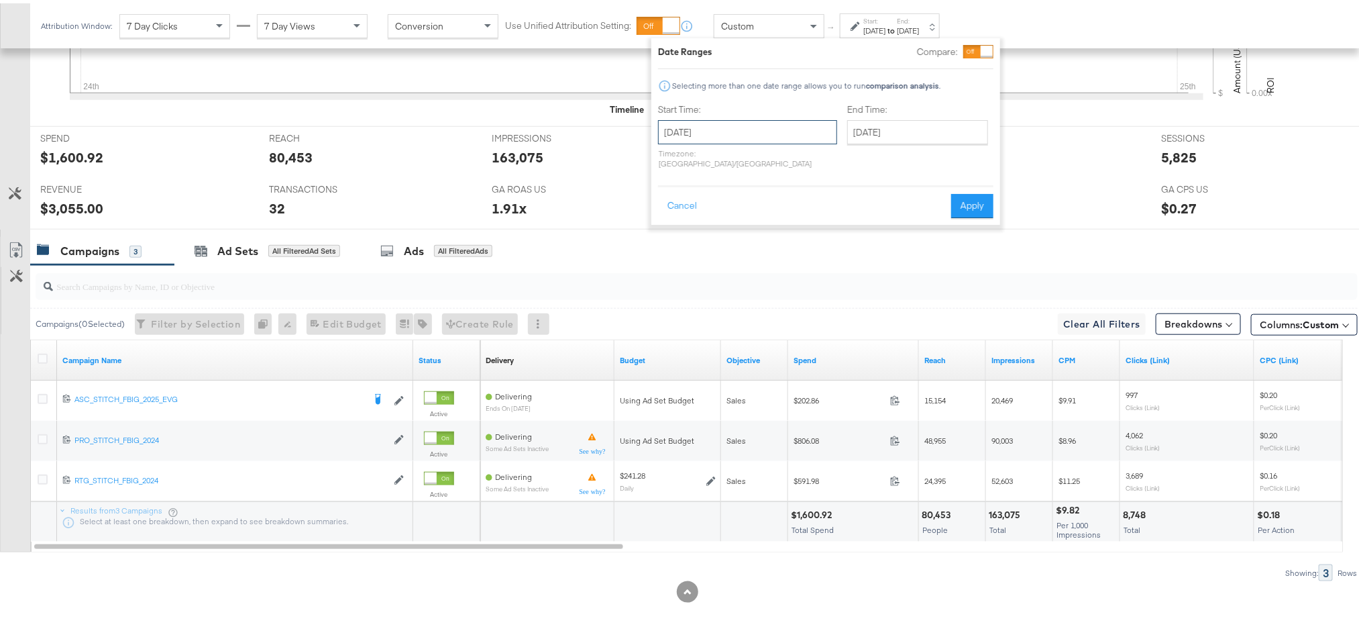
click at [767, 133] on input "[DATE]" at bounding box center [747, 129] width 179 height 24
click at [875, 131] on input "[DATE]" at bounding box center [917, 129] width 141 height 24
click at [851, 270] on td "24" at bounding box center [862, 271] width 23 height 19
type input "[DATE]"
click at [954, 191] on button "Apply" at bounding box center [972, 203] width 42 height 24
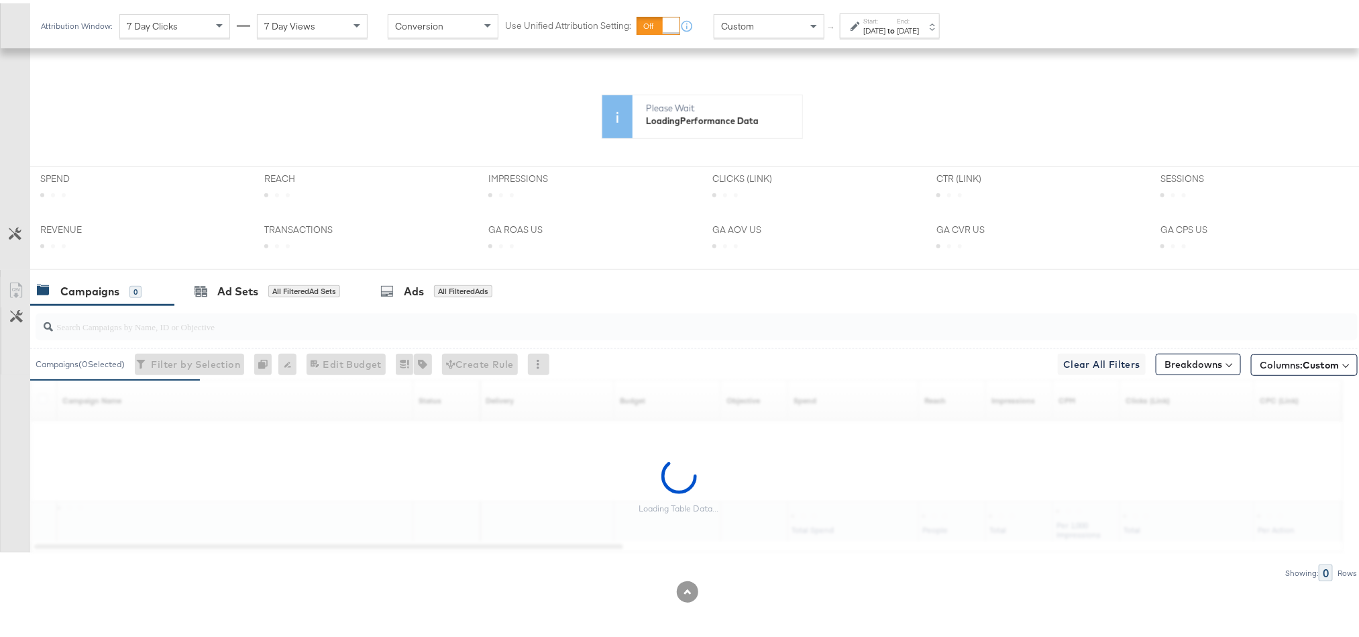
scroll to position [486, 0]
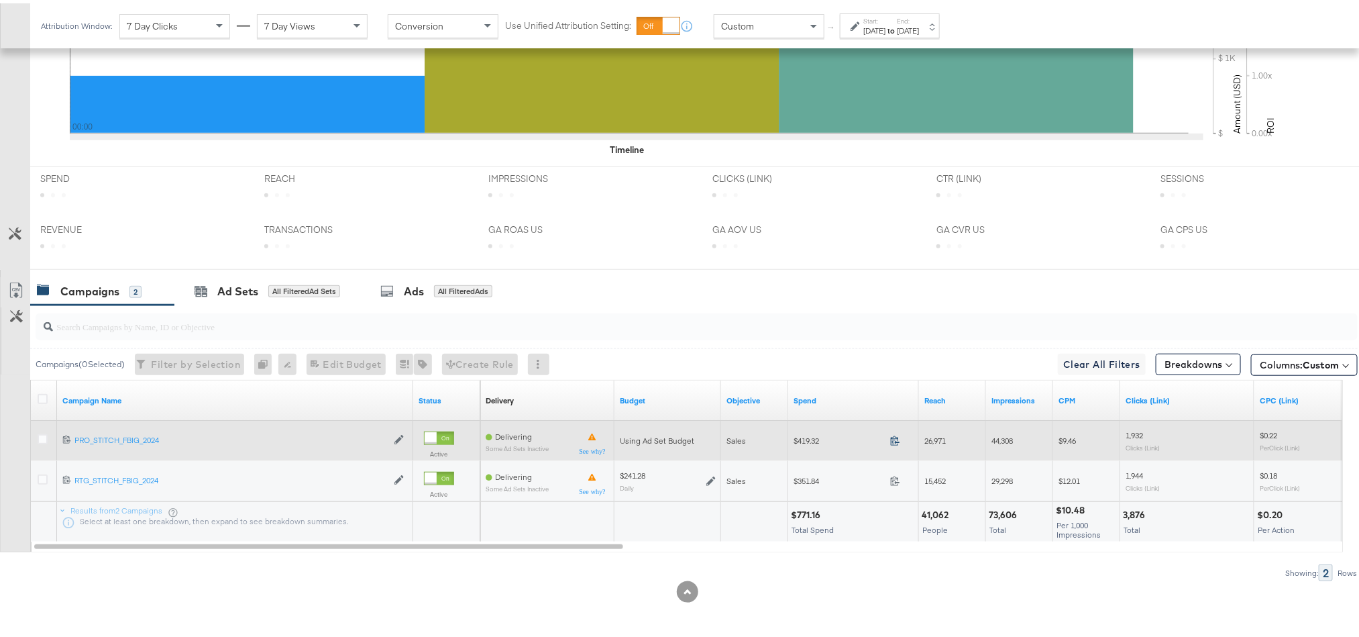
click at [896, 437] on icon at bounding box center [895, 437] width 10 height 10
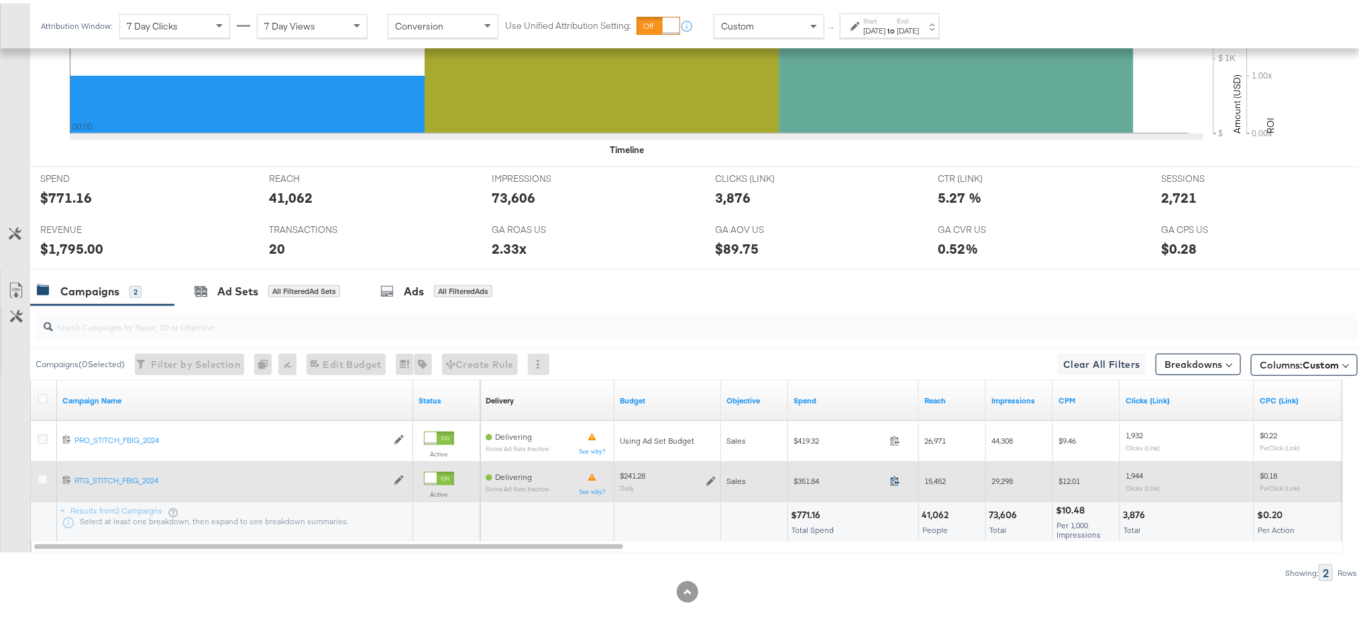
click at [894, 478] on icon at bounding box center [895, 477] width 10 height 10
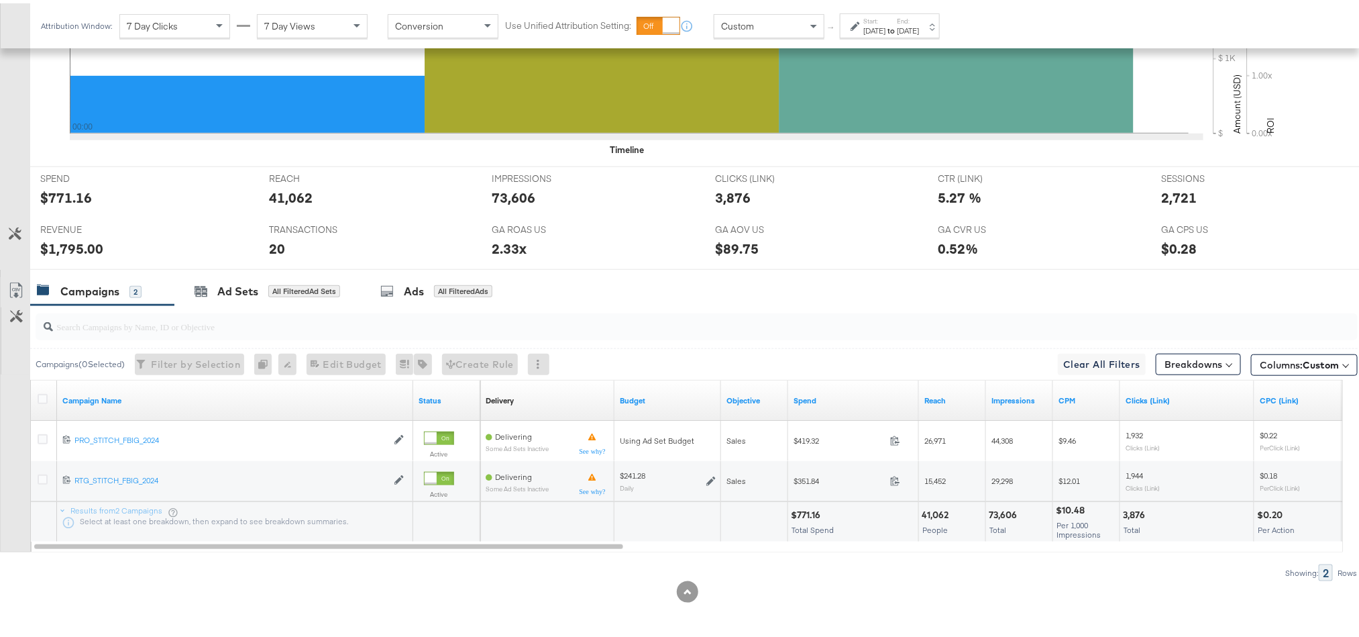
click at [805, 507] on div "$771.16" at bounding box center [808, 511] width 34 height 13
copy div "771.16"
click at [65, 236] on div "$1,795.00" at bounding box center [71, 244] width 63 height 19
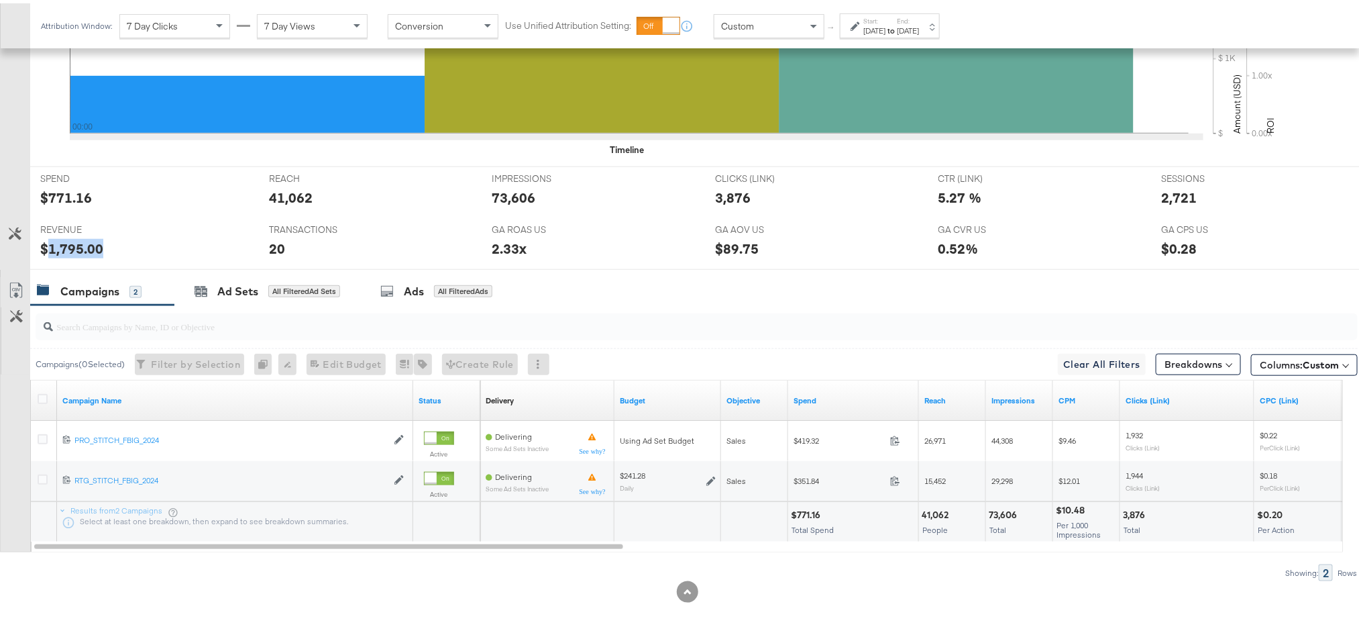
copy div "1,795.00"
click at [940, 21] on div "Start: [DATE] to End: [DATE]" at bounding box center [890, 22] width 100 height 25
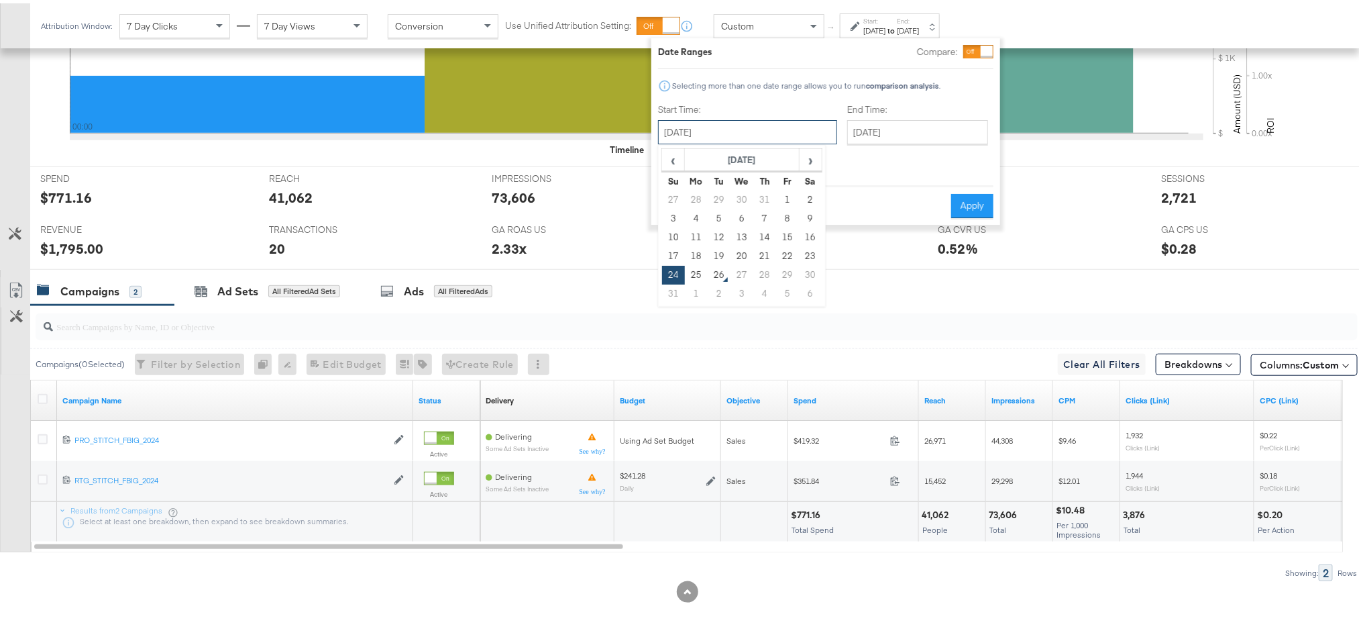
click at [763, 127] on input "[DATE]" at bounding box center [747, 129] width 179 height 24
click at [696, 266] on td "25" at bounding box center [696, 271] width 23 height 19
type input "[DATE]"
click at [982, 182] on div "Cancel Apply" at bounding box center [825, 198] width 335 height 33
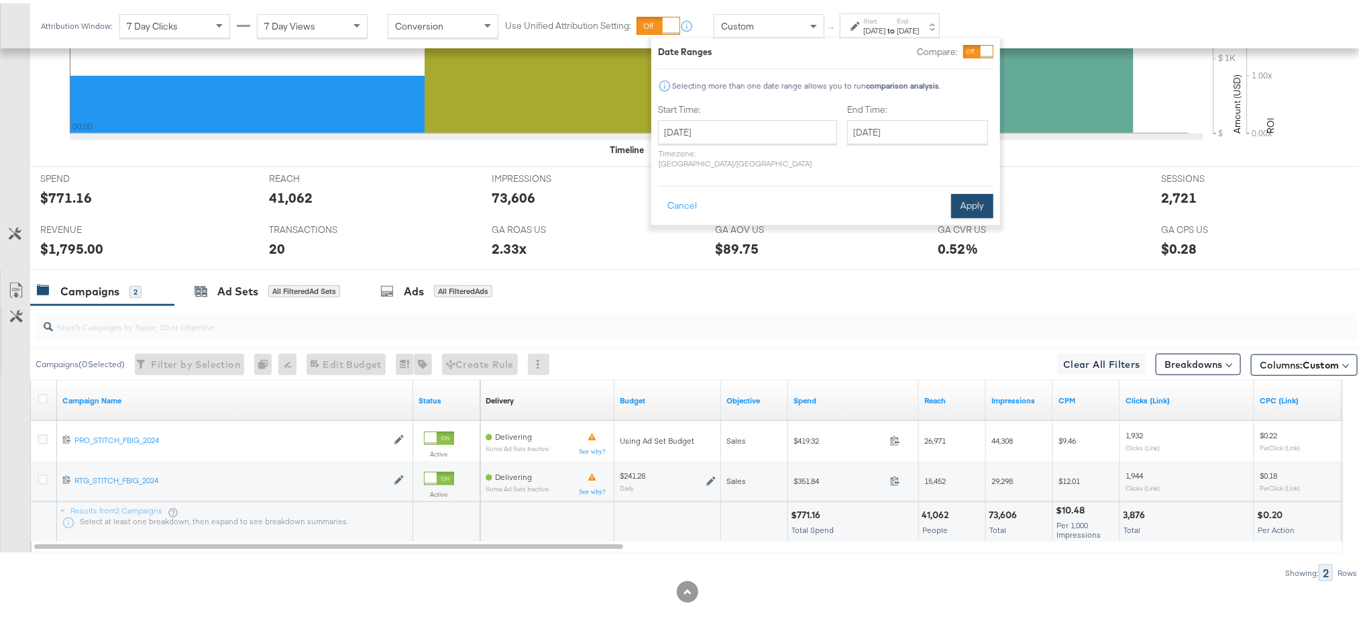
click at [978, 191] on button "Apply" at bounding box center [972, 203] width 42 height 24
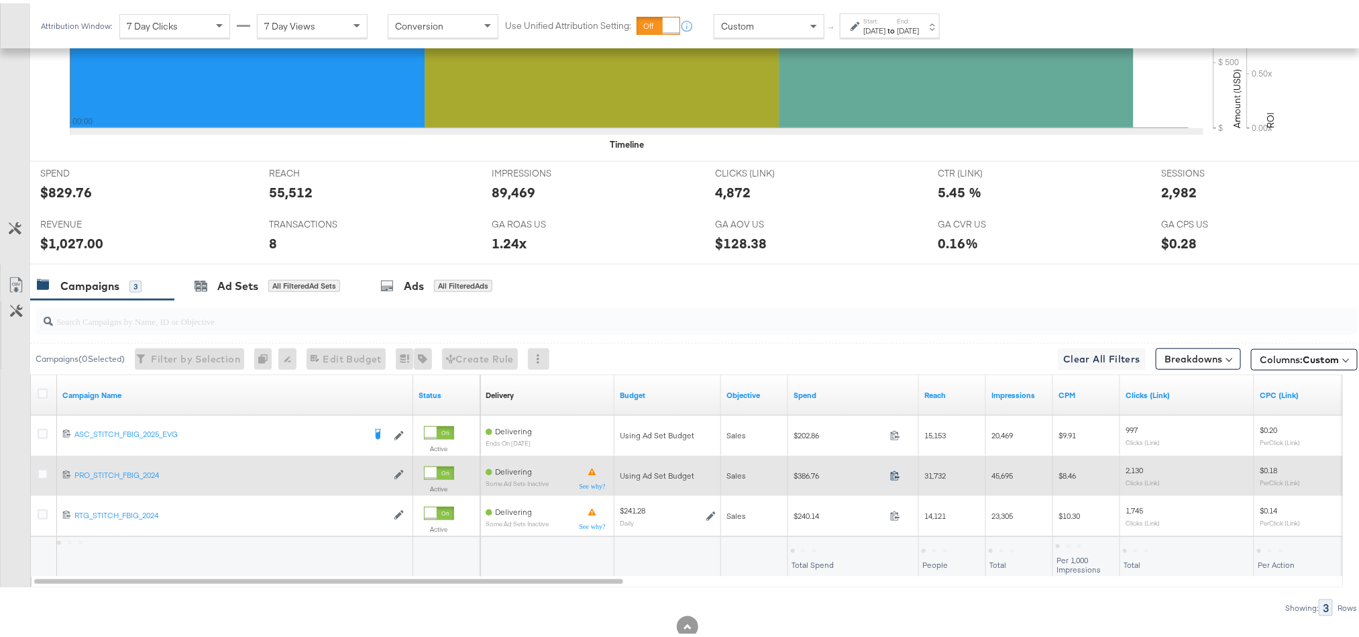
click at [898, 477] on icon at bounding box center [895, 472] width 10 height 10
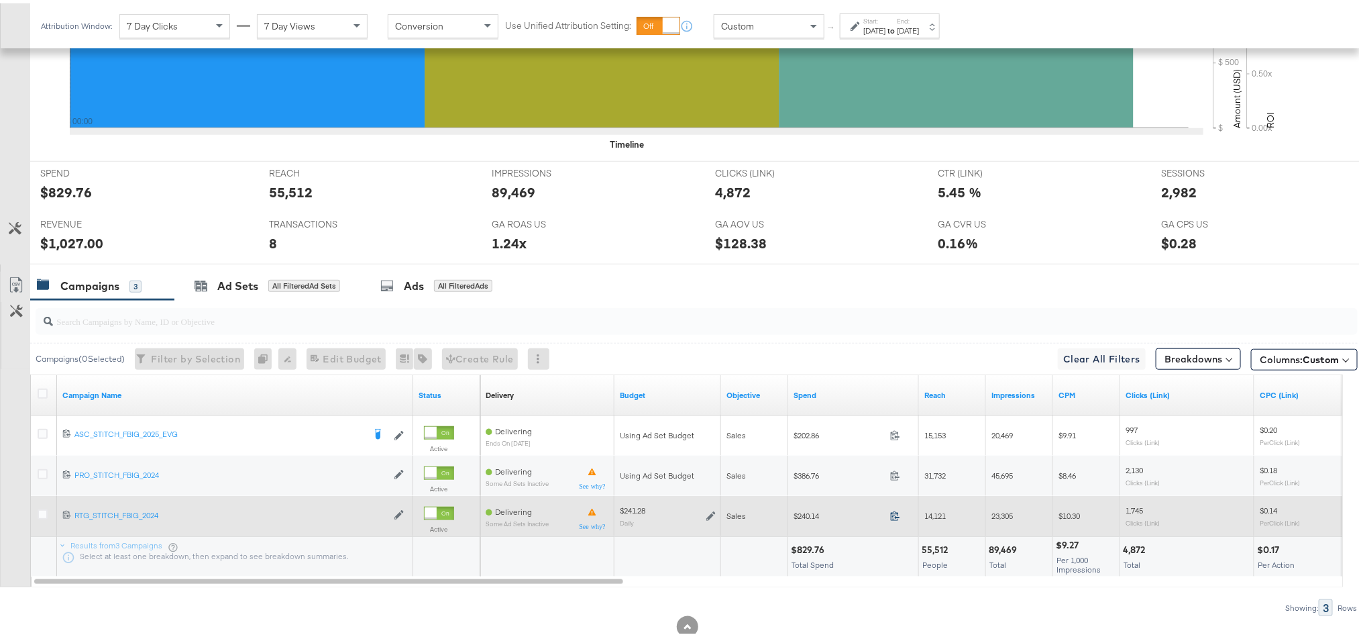
click at [898, 517] on icon at bounding box center [895, 512] width 10 height 10
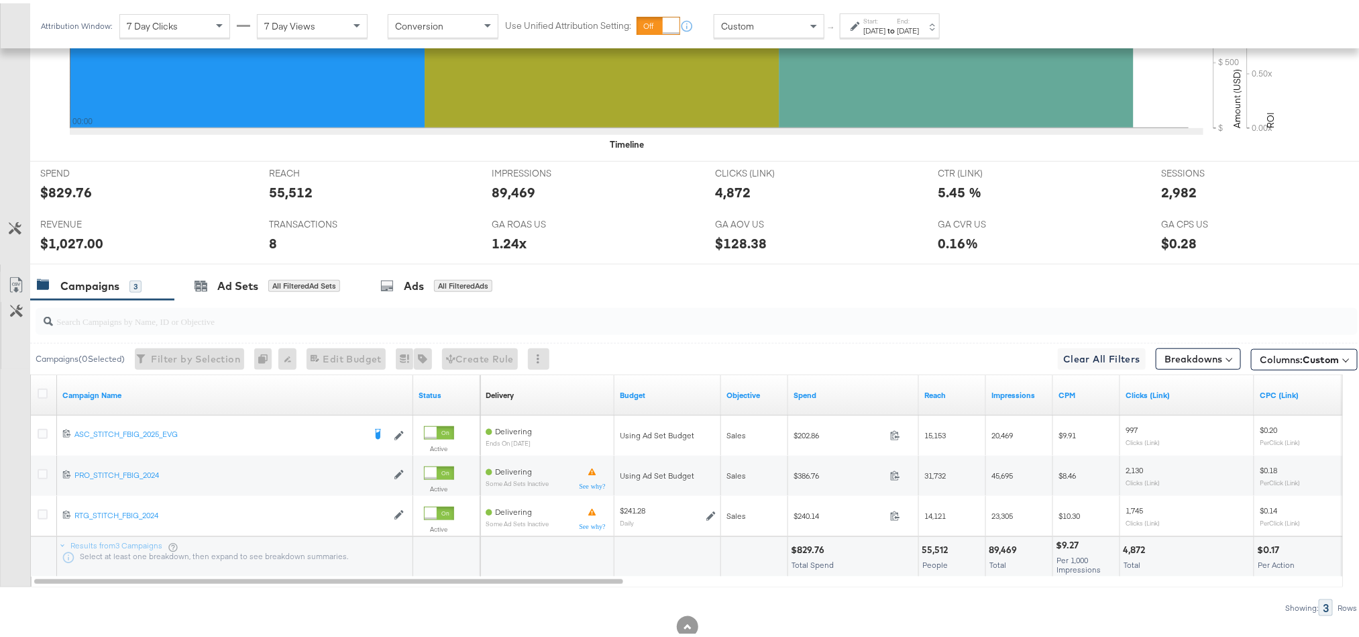
click at [802, 545] on div "$829.76 Total Spend" at bounding box center [853, 553] width 130 height 40
copy div "829.76"
click at [70, 236] on div "$1,027.00" at bounding box center [71, 239] width 63 height 19
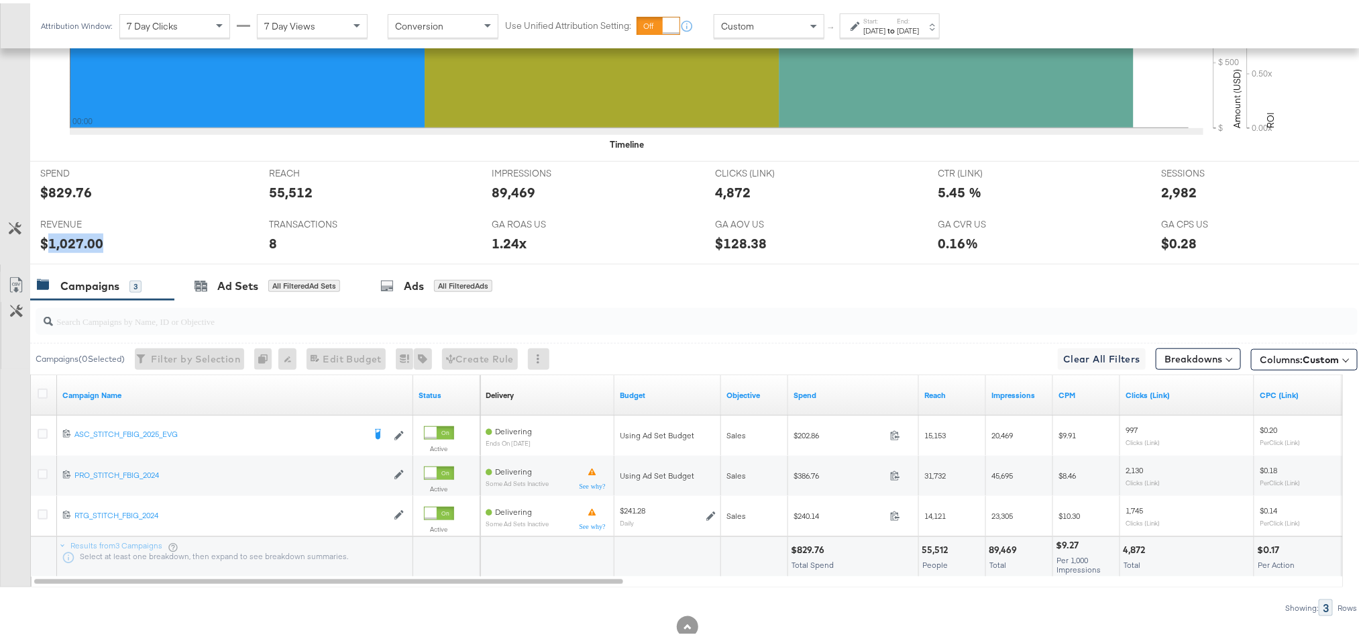
copy div "1,027.00"
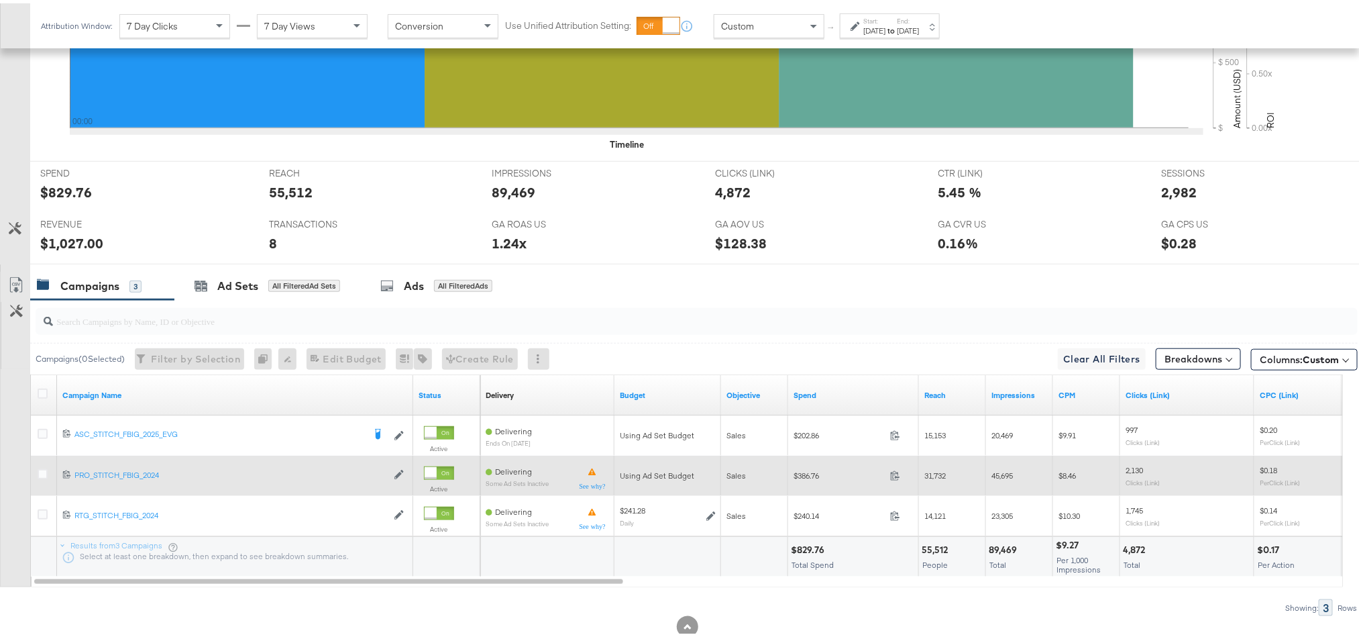
click at [49, 474] on div at bounding box center [45, 472] width 14 height 13
click at [42, 476] on icon at bounding box center [43, 471] width 10 height 10
click at [0, 0] on input "checkbox" at bounding box center [0, 0] width 0 height 0
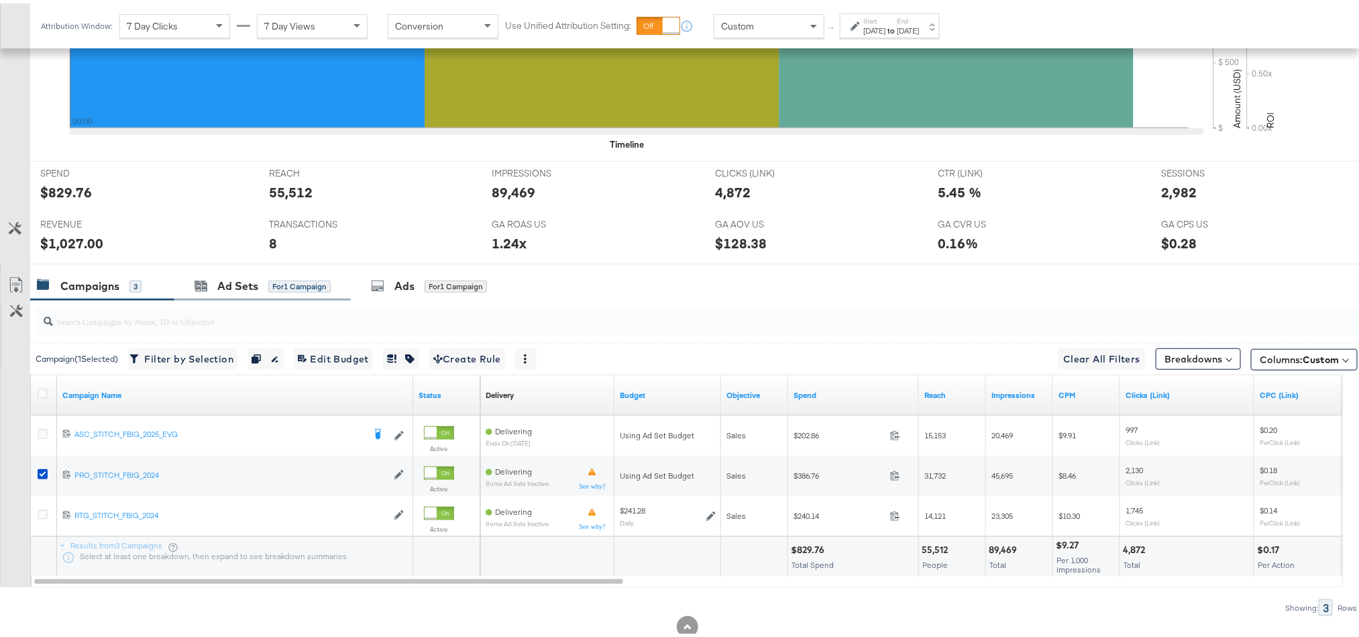
click at [205, 286] on icon at bounding box center [202, 283] width 12 height 9
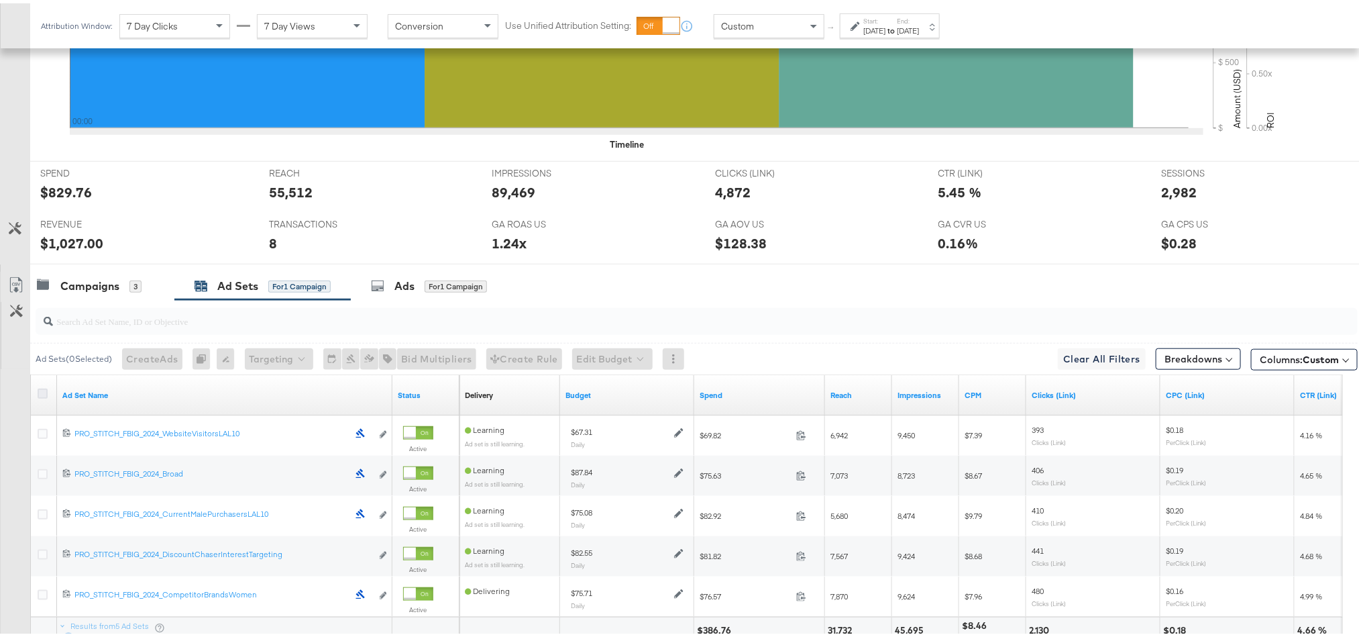
click at [40, 395] on icon at bounding box center [43, 390] width 10 height 10
click at [0, 0] on input "checkbox" at bounding box center [0, 0] width 0 height 0
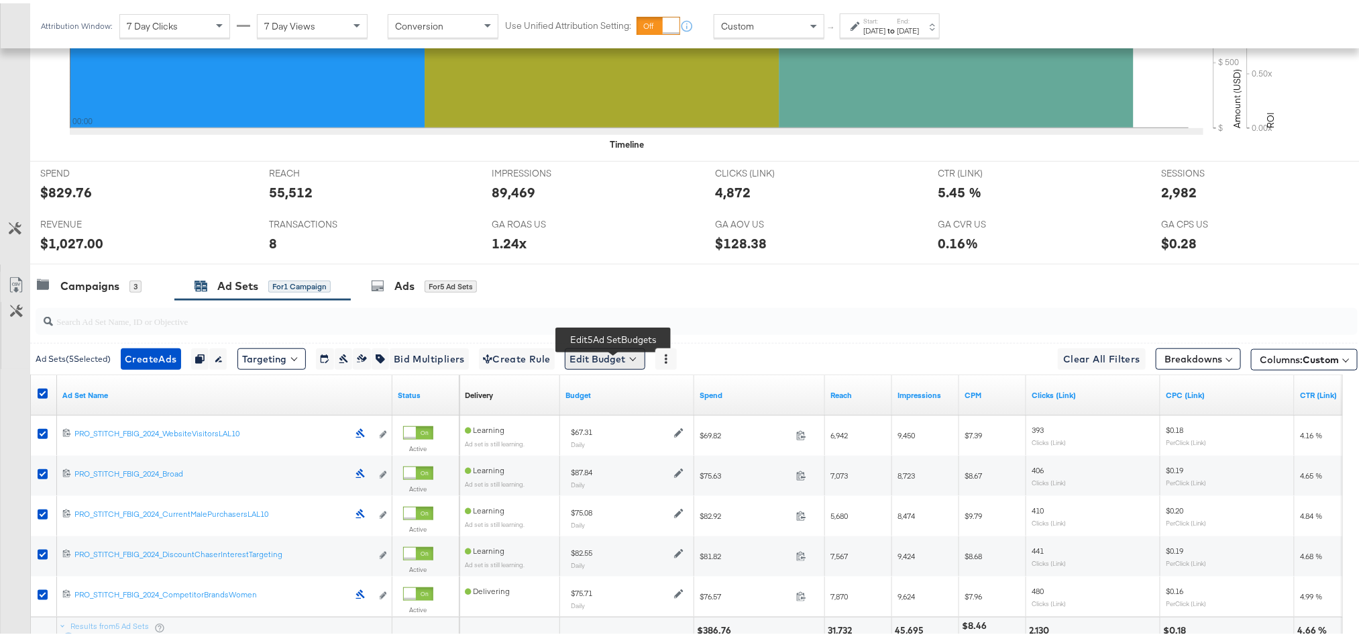
click at [592, 358] on button "Edit Budget" at bounding box center [605, 355] width 80 height 21
click at [608, 399] on span "Edit Ad Set Budget" at bounding box center [609, 390] width 76 height 17
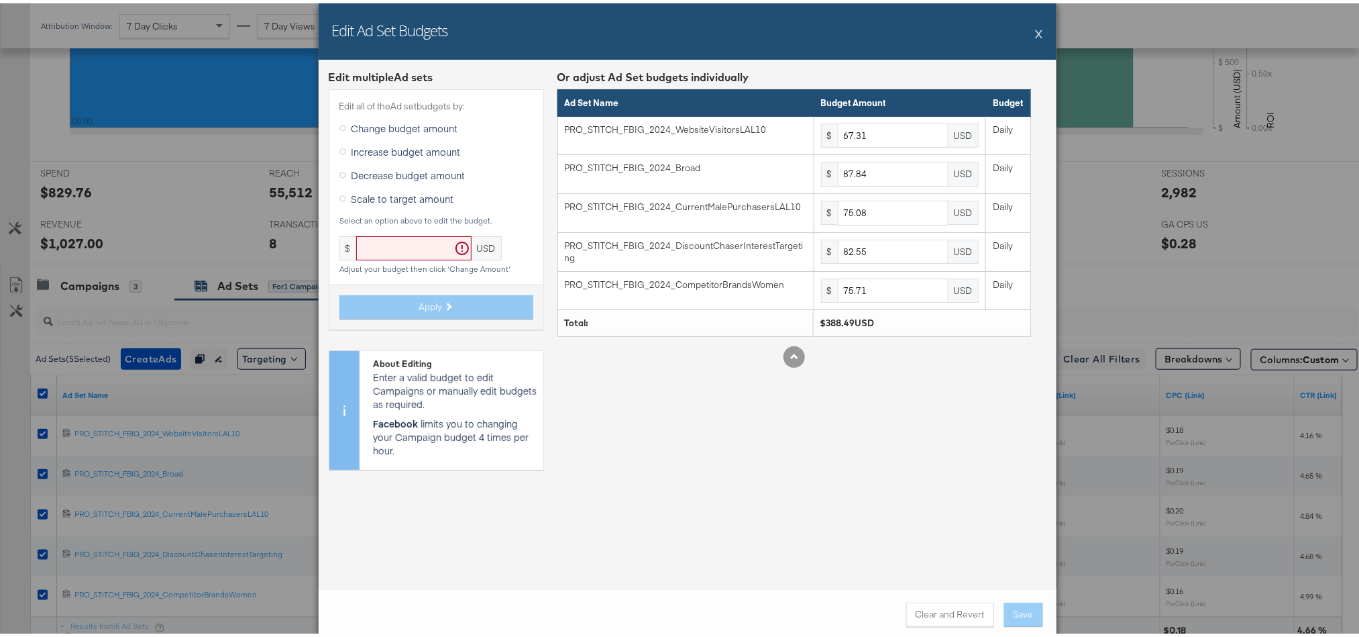
click at [401, 195] on span "Scale to target amount" at bounding box center [403, 194] width 103 height 13
click at [0, 0] on input "Scale to target amount" at bounding box center [0, 0] width 0 height 0
click at [388, 250] on input "text" at bounding box center [413, 245] width 115 height 25
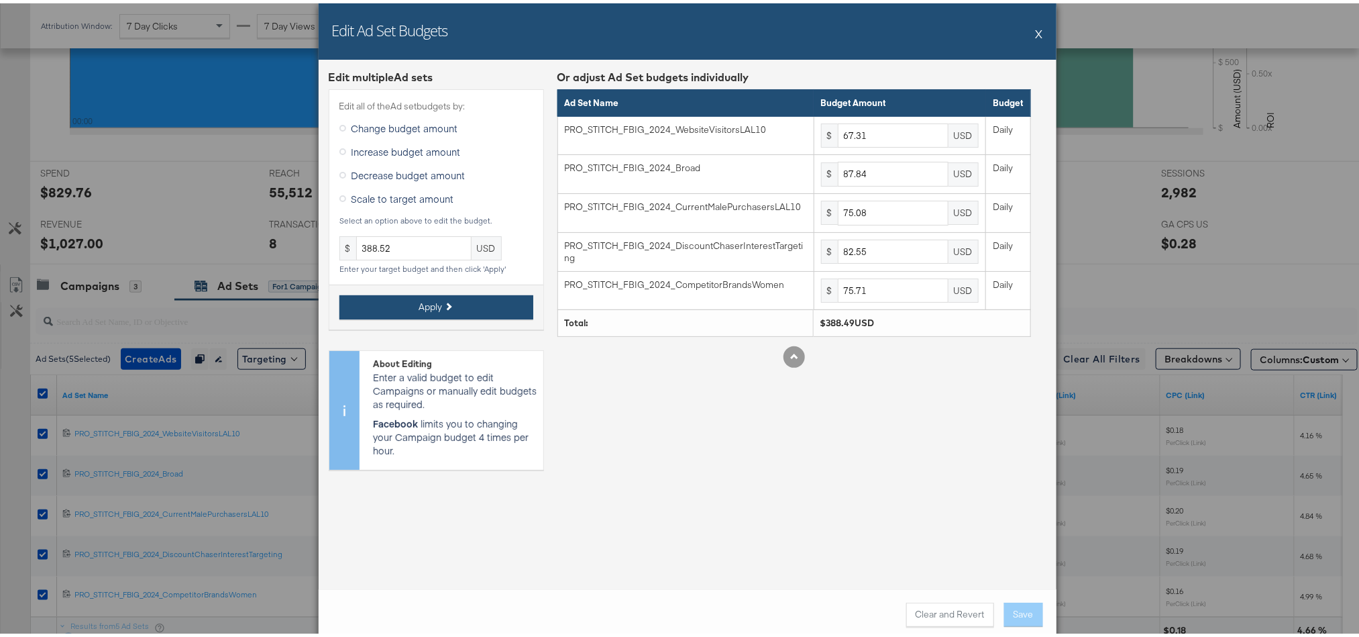
click at [491, 307] on button "Apply" at bounding box center [436, 304] width 194 height 24
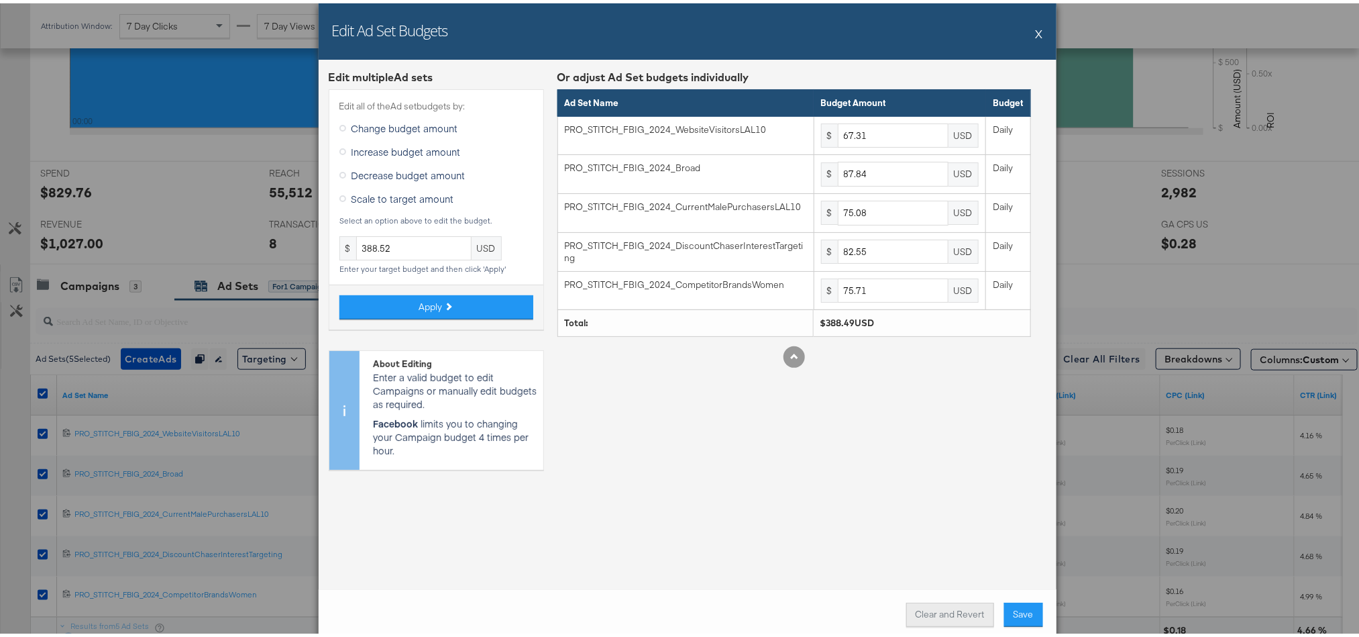
click at [953, 612] on button "Clear and Revert" at bounding box center [950, 611] width 88 height 24
click at [425, 250] on input "388.52" at bounding box center [413, 245] width 115 height 25
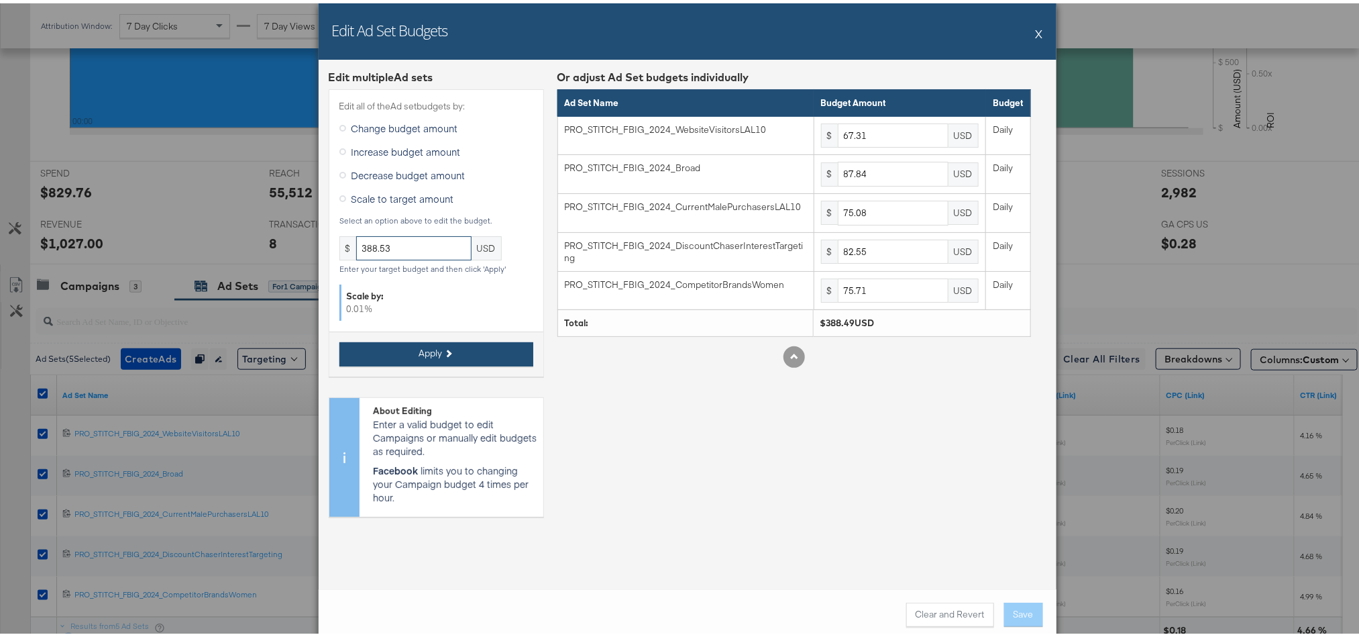
type input "388.53"
click at [421, 354] on span "Apply" at bounding box center [430, 349] width 23 height 13
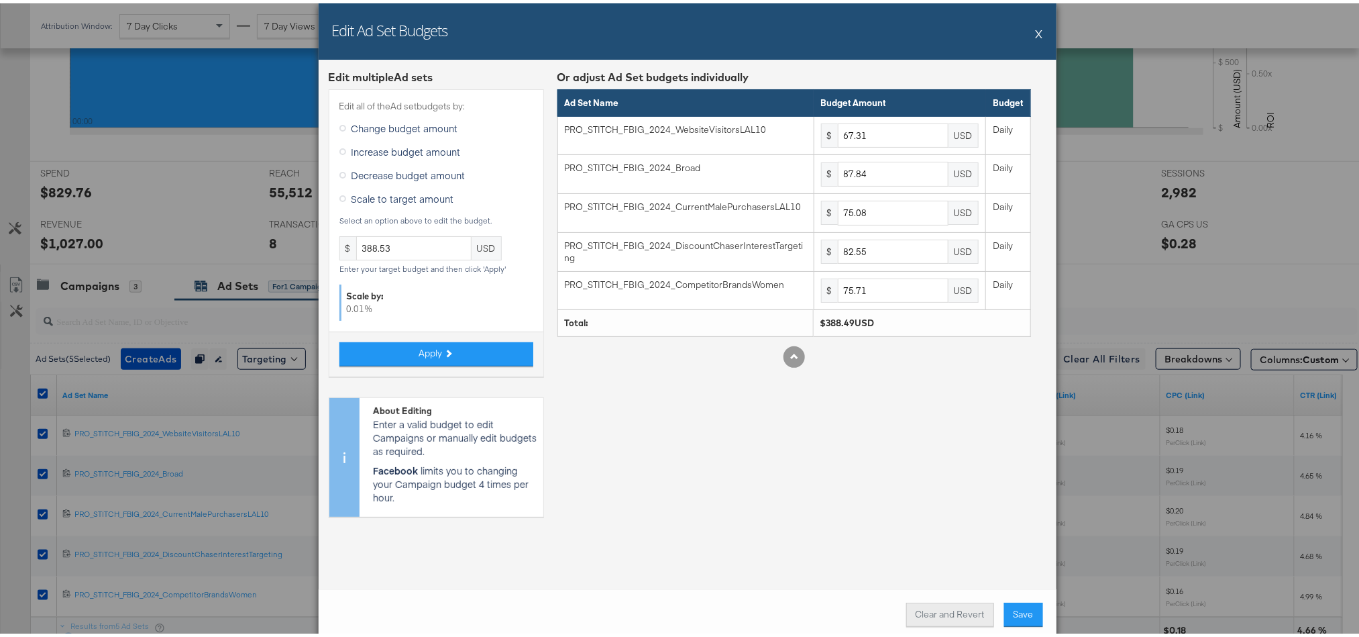
click at [946, 614] on button "Clear and Revert" at bounding box center [950, 611] width 88 height 24
click at [1036, 34] on button "X" at bounding box center [1039, 30] width 7 height 27
